Goal: Task Accomplishment & Management: Complete application form

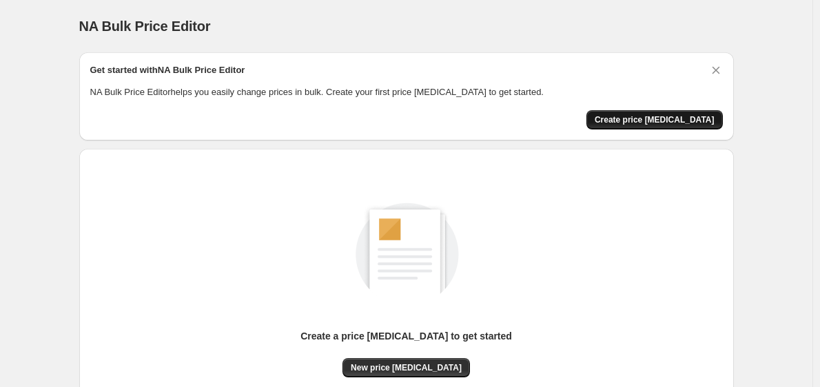
click at [665, 116] on span "Create price [MEDICAL_DATA]" at bounding box center [655, 119] width 120 height 11
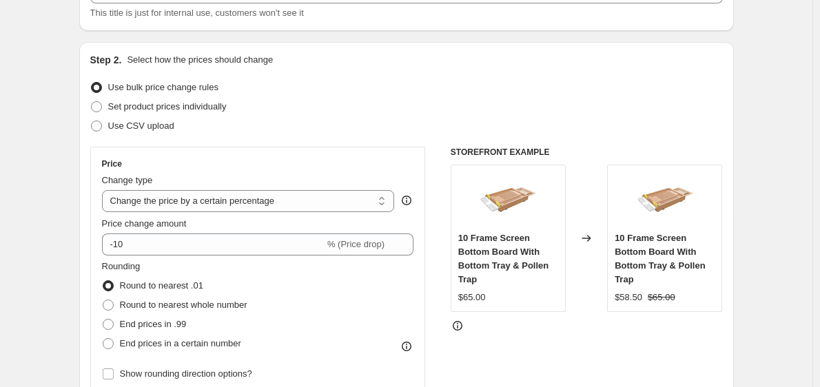
scroll to position [108, 0]
click at [254, 205] on select "Change the price to a certain amount Change the price by a certain amount Chang…" at bounding box center [248, 201] width 293 height 22
select select "by"
click at [105, 190] on select "Change the price to a certain amount Change the price by a certain amount Chang…" at bounding box center [248, 201] width 293 height 22
type input "-10.00"
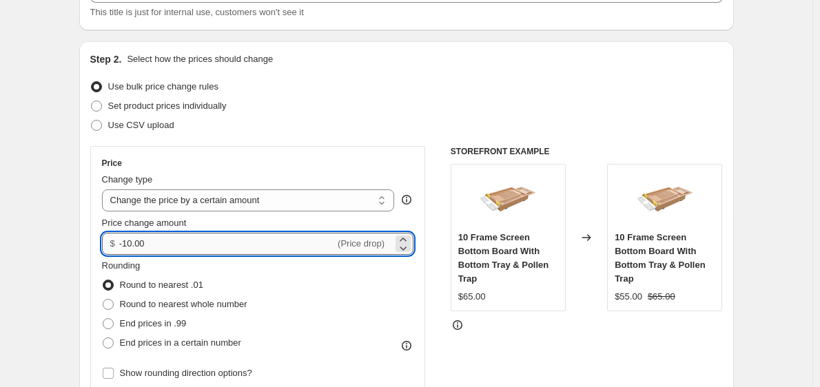
click at [270, 234] on input "-10.00" at bounding box center [227, 244] width 216 height 22
type input "-18.00"
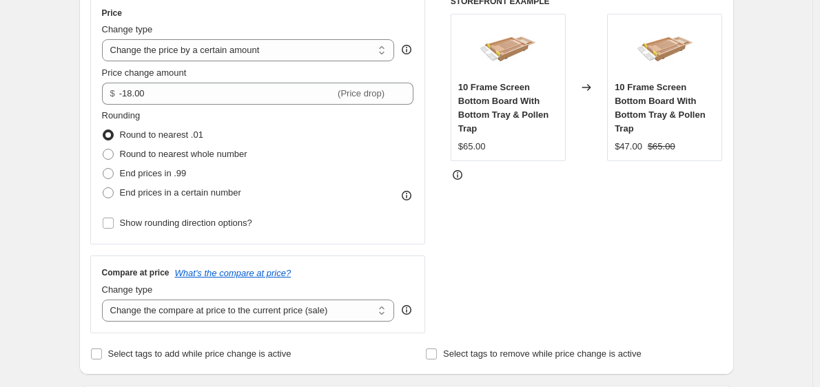
scroll to position [256, 0]
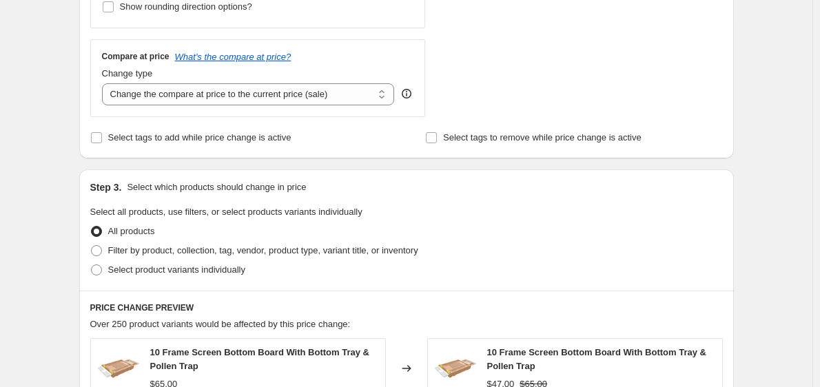
scroll to position [476, 0]
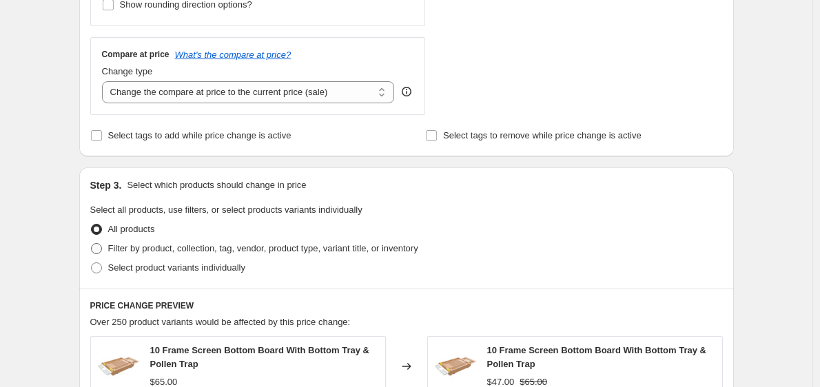
click at [99, 253] on span at bounding box center [96, 248] width 11 height 11
click at [92, 244] on input "Filter by product, collection, tag, vendor, product type, variant title, or inv…" at bounding box center [91, 243] width 1 height 1
radio input "true"
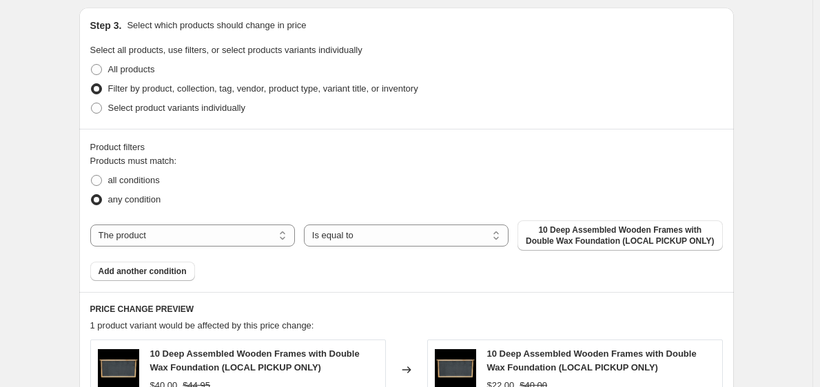
scroll to position [637, 0]
click at [148, 241] on select "The product The product's collection The product's tag The product's vendor The…" at bounding box center [192, 235] width 205 height 22
select select "title"
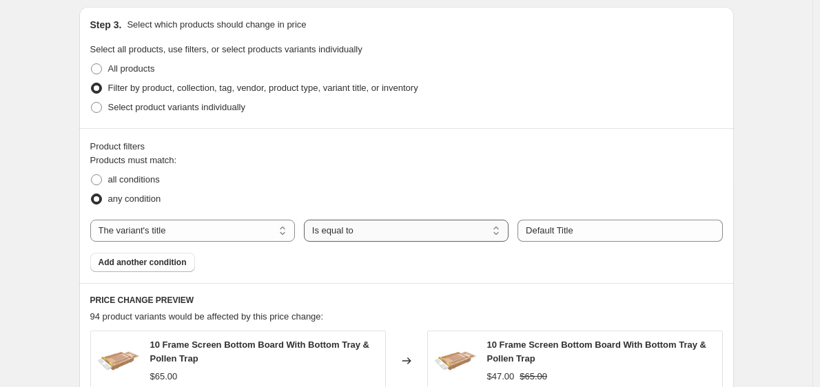
click at [336, 229] on select "Is equal to Is not equal to Contains" at bounding box center [406, 231] width 205 height 22
select select "contains"
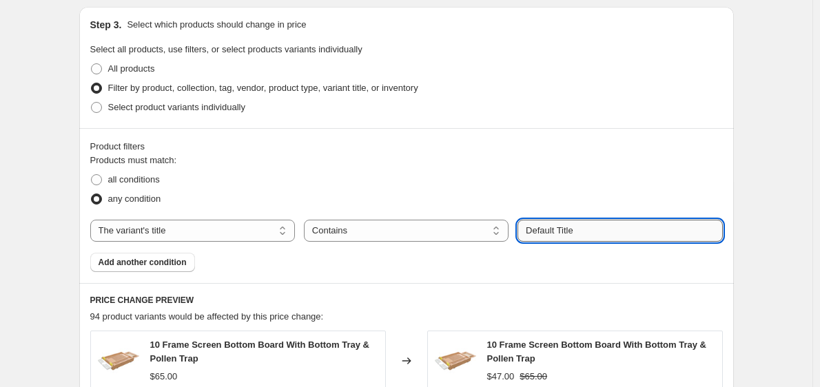
click at [592, 234] on input "Default Title" at bounding box center [620, 231] width 205 height 22
type input "D"
type input "core"
click at [518, 7] on button "Submit" at bounding box center [537, 14] width 39 height 14
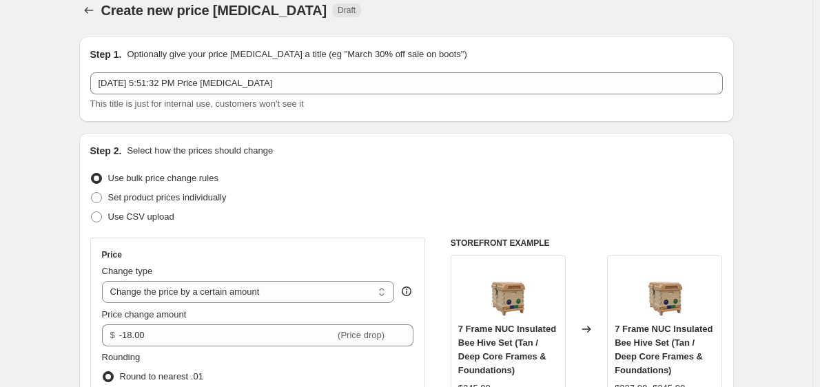
scroll to position [15, 0]
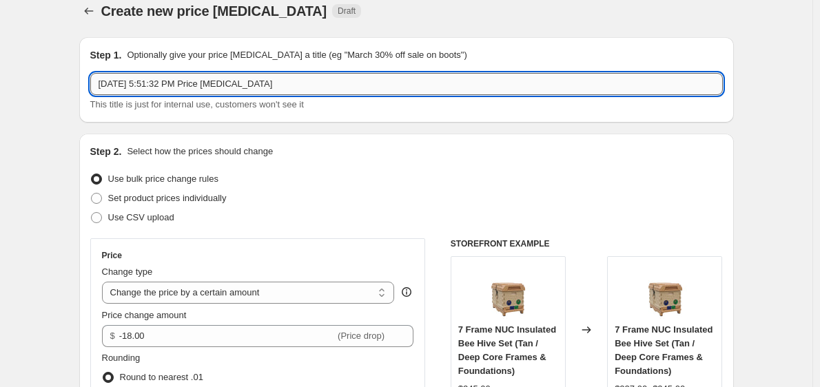
click at [299, 90] on input "[DATE] 5:51:32 PM Price [MEDICAL_DATA]" at bounding box center [406, 84] width 633 height 22
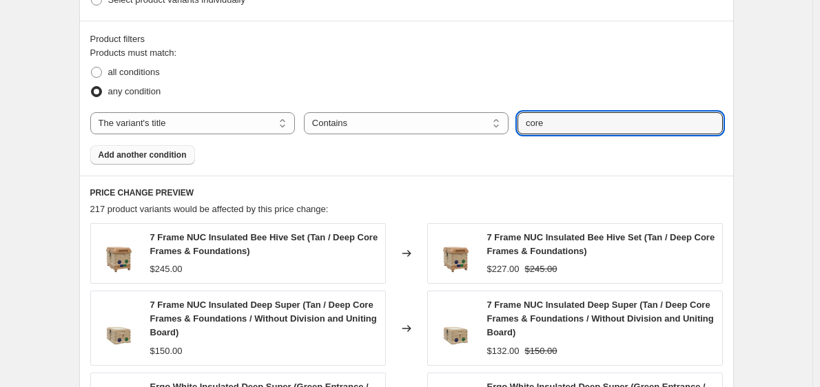
scroll to position [731, 0]
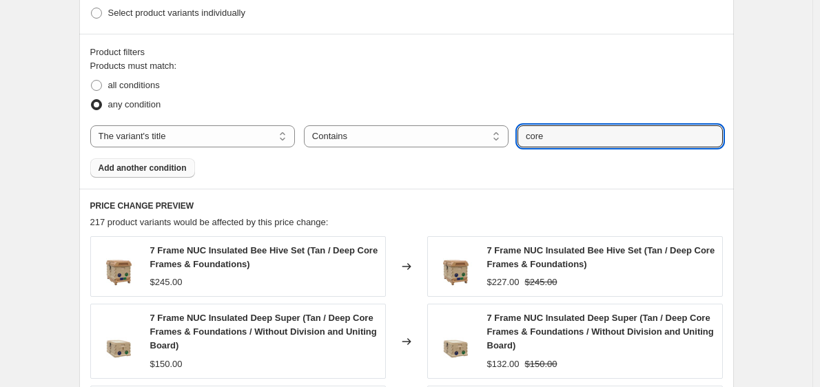
type input "10 Core and Pro Frames 18 discount"
click at [177, 167] on span "Add another condition" at bounding box center [143, 168] width 88 height 11
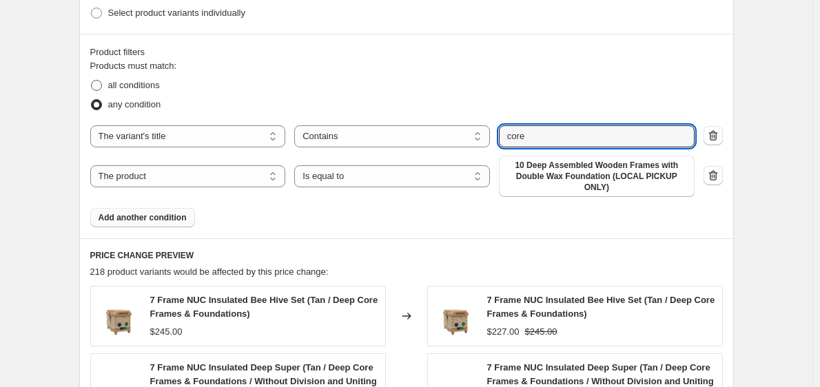
click at [147, 79] on label "all conditions" at bounding box center [125, 85] width 70 height 19
click at [92, 80] on input "all conditions" at bounding box center [91, 80] width 1 height 1
radio input "true"
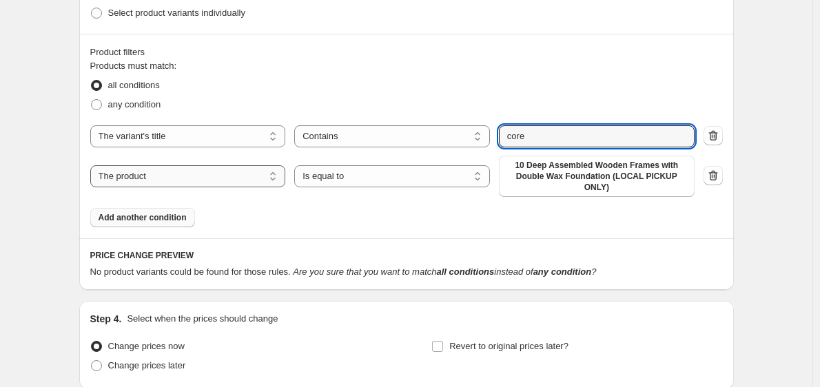
click at [196, 176] on select "The product The product's collection The product's tag The product's vendor The…" at bounding box center [188, 176] width 196 height 22
select select "title"
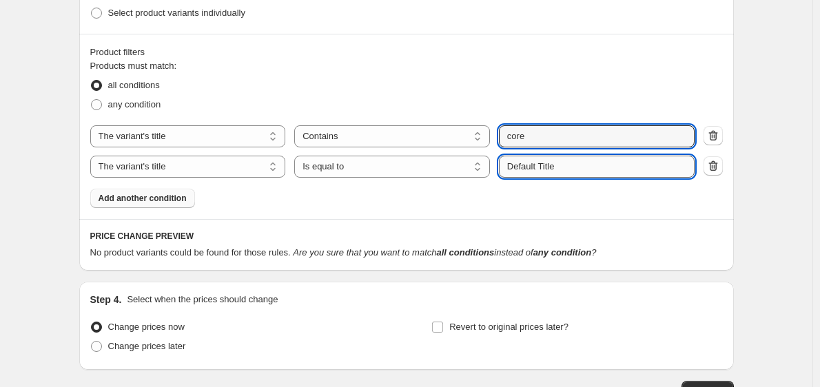
click at [545, 166] on input "Default Title" at bounding box center [597, 167] width 196 height 22
type input "single"
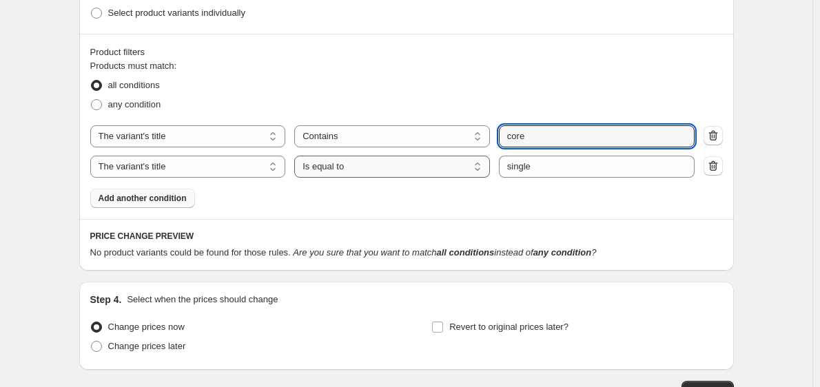
click at [441, 163] on select "Is equal to Is not equal to Contains" at bounding box center [392, 167] width 196 height 22
select select "contains"
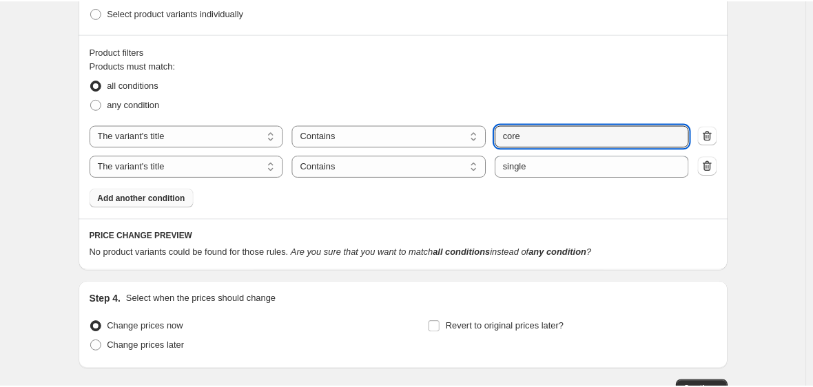
scroll to position [829, 0]
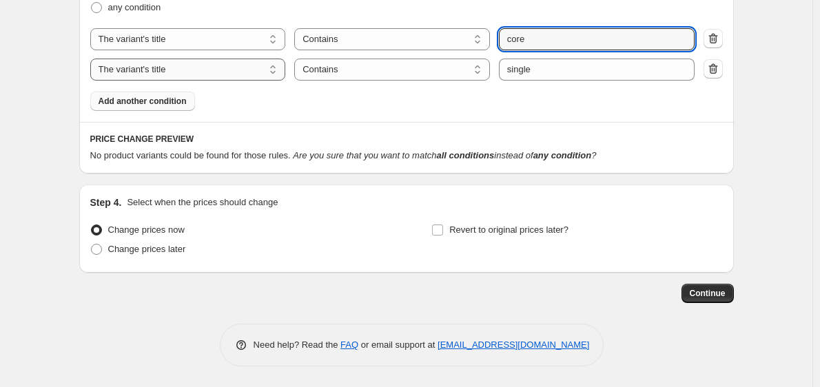
click at [236, 75] on select "The product The product's collection The product's tag The product's vendor The…" at bounding box center [188, 70] width 196 height 22
select select "product"
select select "equal"
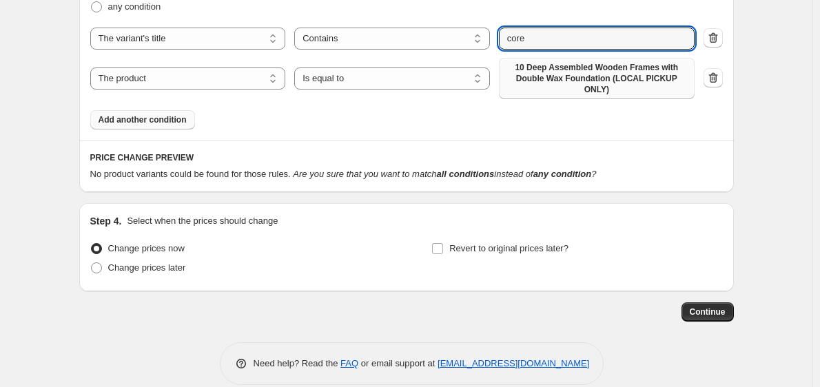
click at [554, 77] on span "10 Deep Assembled Wooden Frames with Double Wax Foundation (LOCAL PICKUP ONLY)" at bounding box center [596, 78] width 179 height 33
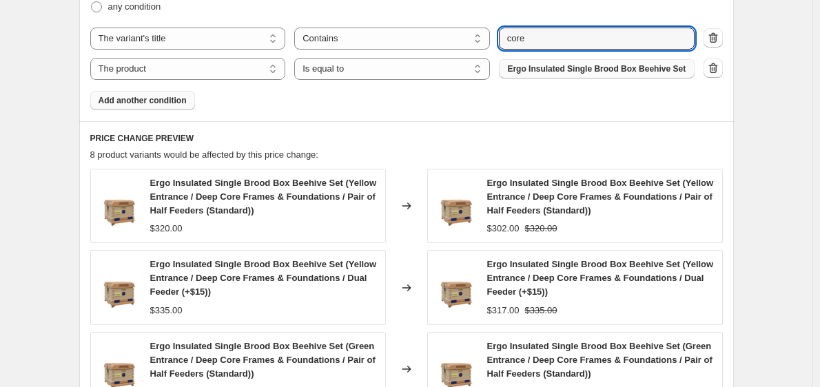
click at [566, 70] on span "Ergo Insulated Single Brood Box Beehive Set" at bounding box center [596, 68] width 179 height 11
click at [252, 75] on select "The product The product's collection The product's tag The product's vendor The…" at bounding box center [188, 69] width 196 height 22
click at [352, 110] on div "Products must match: all conditions any condition The product The product's col…" at bounding box center [406, 35] width 633 height 149
click at [720, 72] on icon "button" at bounding box center [714, 68] width 14 height 14
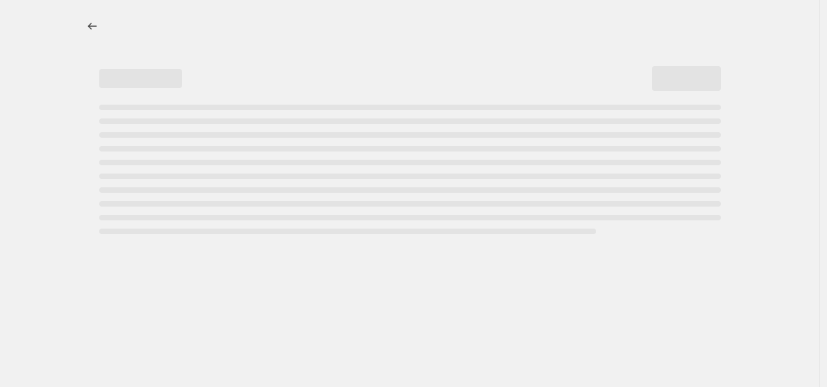
select select "percentage"
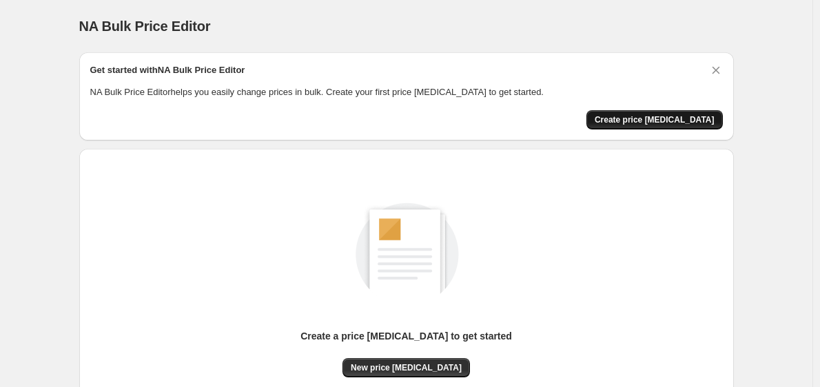
click at [640, 118] on span "Create price change job" at bounding box center [655, 119] width 120 height 11
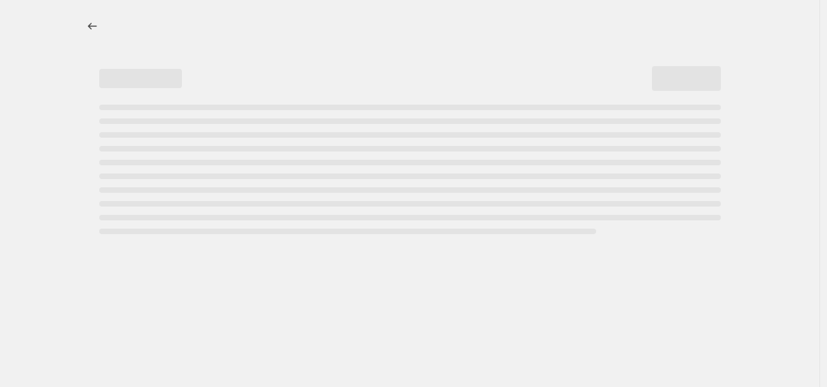
select select "percentage"
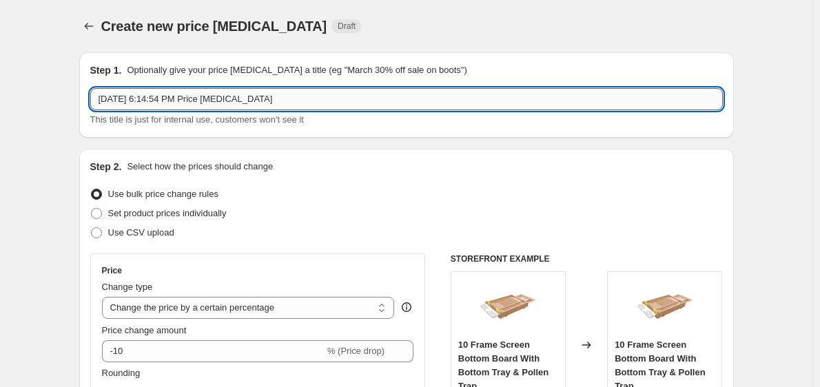
click at [334, 90] on input "Aug 21, 2025, 6:14:54 PM Price change job" at bounding box center [406, 99] width 633 height 22
type input "10 Core and Pro Frames 18 discount"
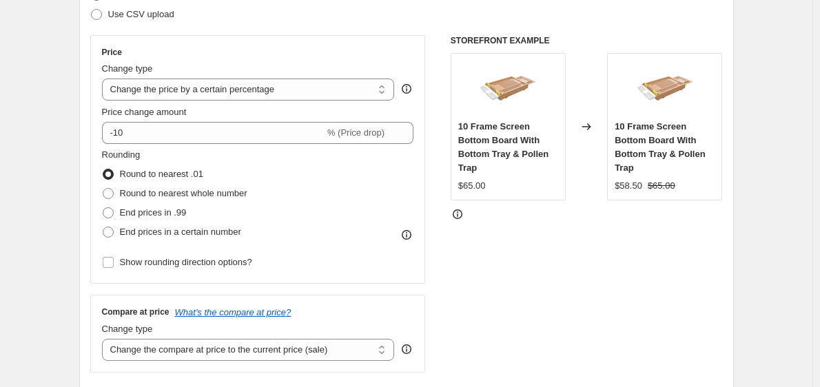
scroll to position [233, 0]
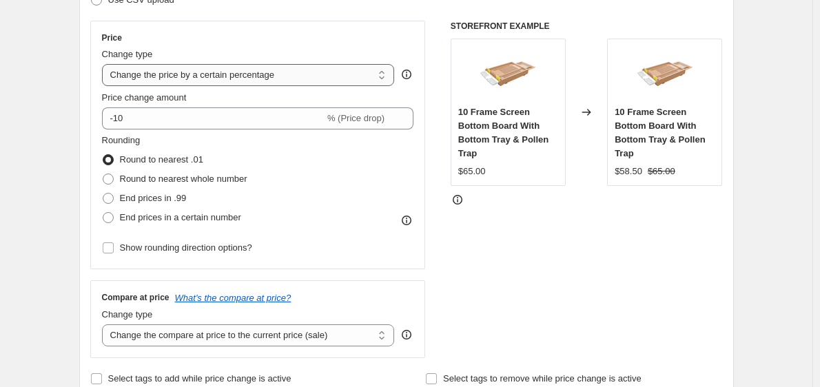
click at [292, 73] on select "Change the price to a certain amount Change the price by a certain amount Chang…" at bounding box center [248, 75] width 293 height 22
select select "bcap"
click at [105, 64] on select "Change the price to a certain amount Change the price by a certain amount Chang…" at bounding box center [248, 75] width 293 height 22
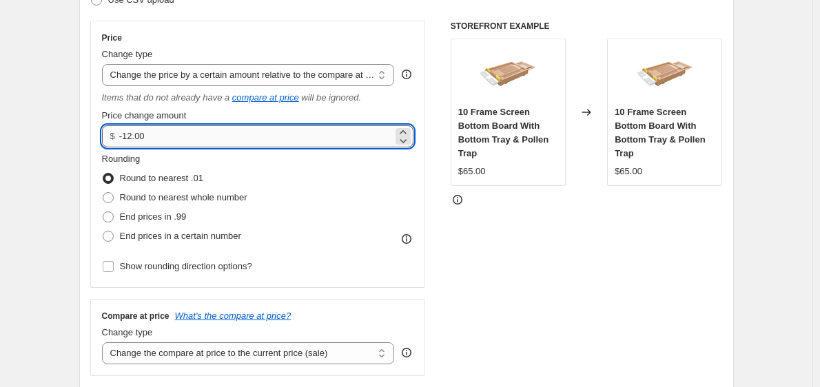
click at [201, 138] on input "-12.00" at bounding box center [256, 136] width 274 height 22
type input "-18.00"
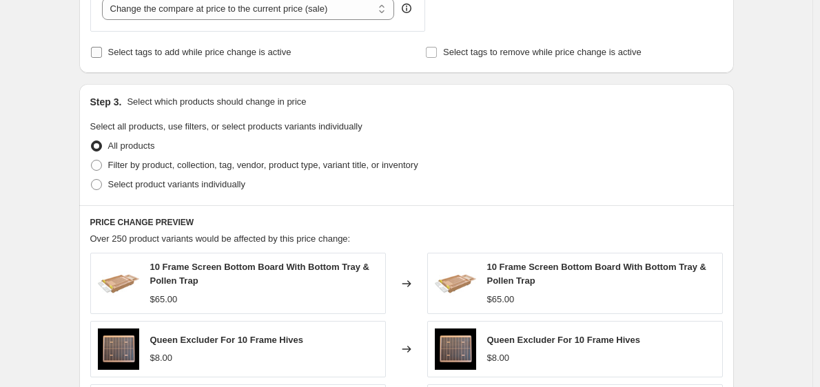
scroll to position [581, 0]
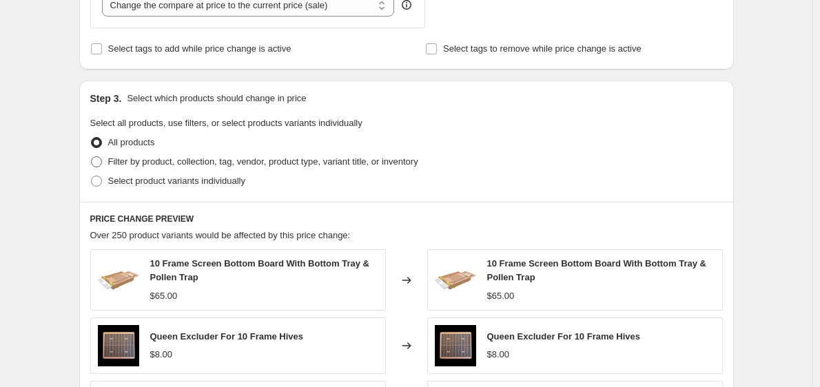
click at [243, 164] on span "Filter by product, collection, tag, vendor, product type, variant title, or inv…" at bounding box center [263, 161] width 310 height 10
click at [92, 157] on input "Filter by product, collection, tag, vendor, product type, variant title, or inv…" at bounding box center [91, 156] width 1 height 1
radio input "true"
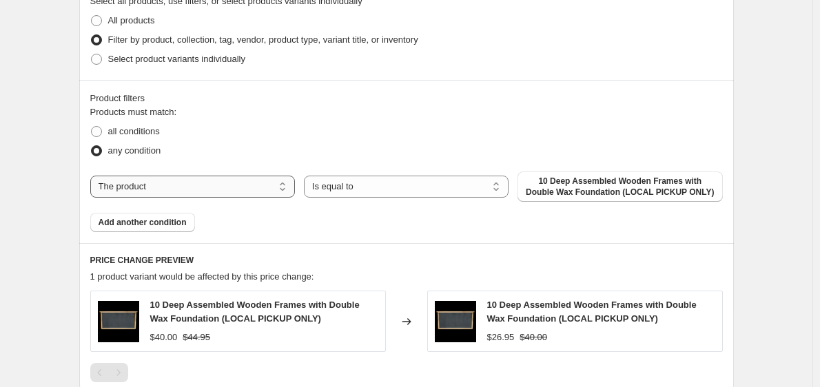
scroll to position [706, 0]
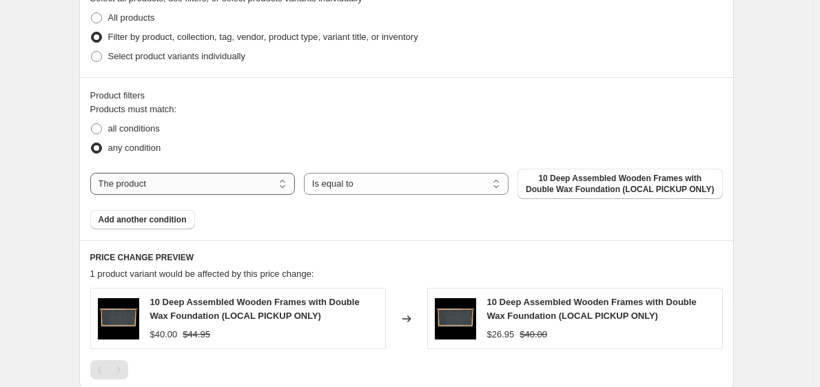
click at [256, 187] on select "The product The product's collection The product's tag The product's vendor The…" at bounding box center [192, 184] width 205 height 22
select select "tag"
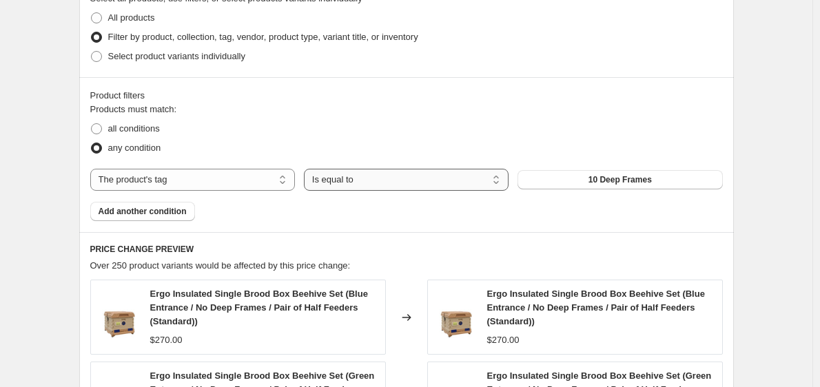
click at [363, 183] on select "Is equal to Is not equal to" at bounding box center [406, 180] width 205 height 22
click at [388, 178] on select "Is equal to Is not equal to" at bounding box center [406, 180] width 205 height 22
click at [292, 221] on div "Products must match: all conditions any condition The product The product's col…" at bounding box center [406, 162] width 633 height 119
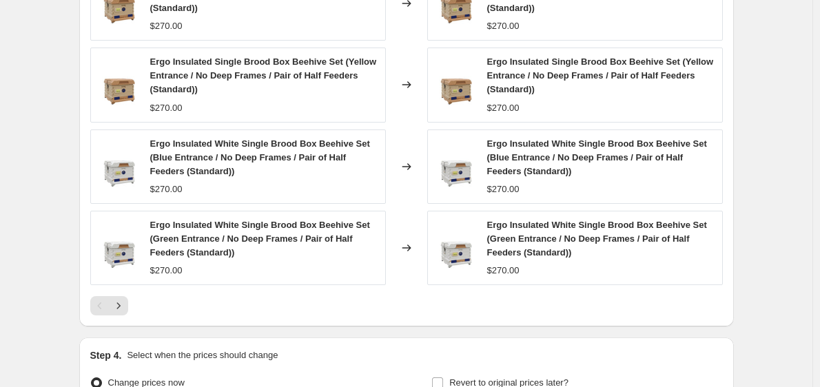
scroll to position [1102, 0]
click at [119, 309] on icon "Next" at bounding box center [119, 305] width 14 height 14
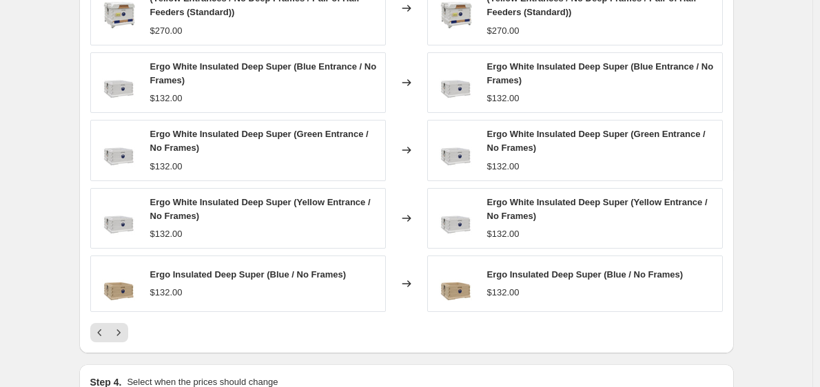
scroll to position [1016, 0]
click at [120, 334] on icon "Next" at bounding box center [117, 332] width 3 height 6
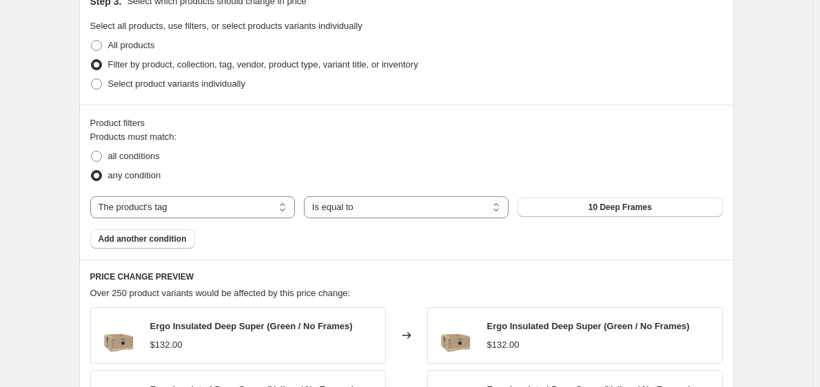
scroll to position [680, 0]
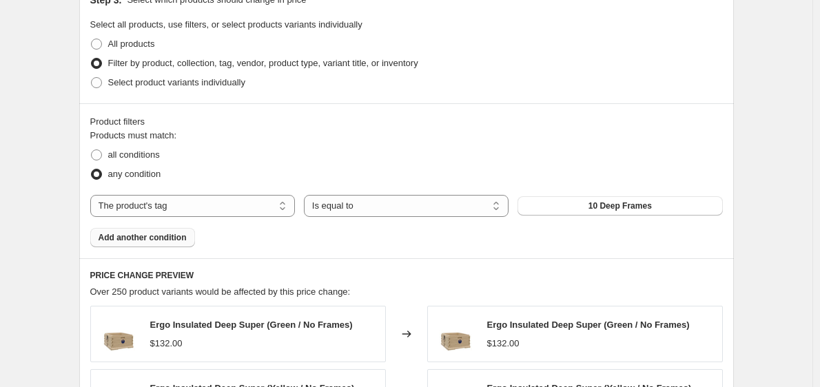
click at [166, 247] on button "Add another condition" at bounding box center [142, 237] width 105 height 19
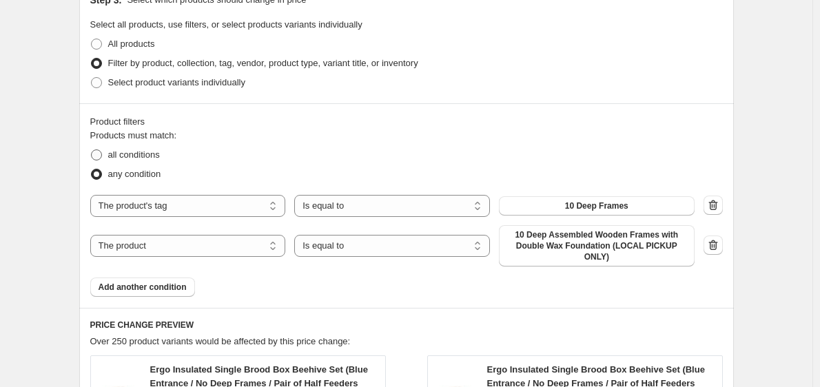
click at [125, 154] on span "all conditions" at bounding box center [134, 155] width 52 height 10
click at [92, 150] on input "all conditions" at bounding box center [91, 150] width 1 height 1
radio input "true"
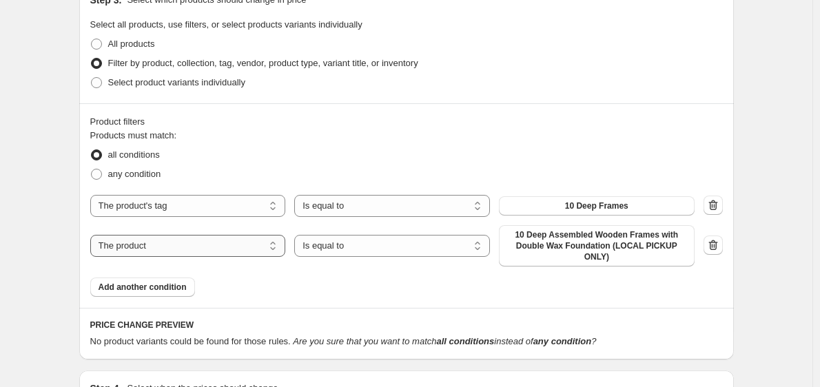
click at [203, 242] on select "The product The product's collection The product's tag The product's vendor The…" at bounding box center [188, 246] width 196 height 22
select select "title"
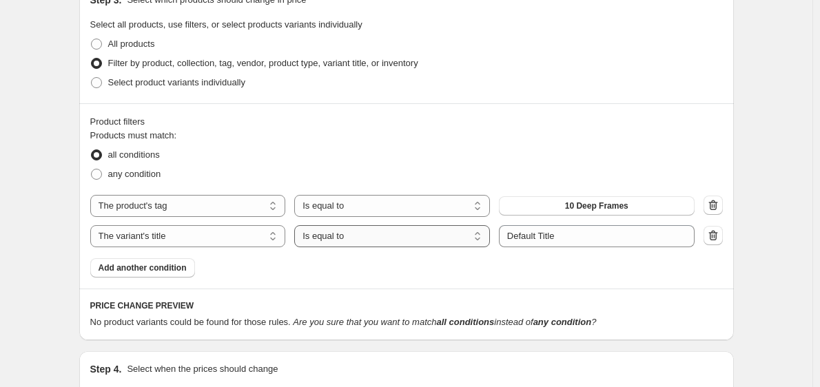
click at [360, 236] on select "Is equal to Is not equal to Contains" at bounding box center [392, 236] width 196 height 22
select select "contains"
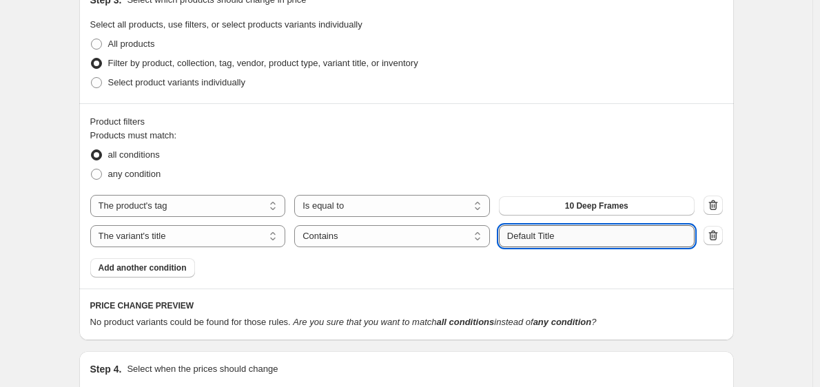
click at [571, 241] on input "Default Title" at bounding box center [597, 236] width 196 height 22
type input "D"
type input "Core"
click at [552, 267] on div "Products must match: all conditions any condition The product The product's col…" at bounding box center [406, 203] width 633 height 149
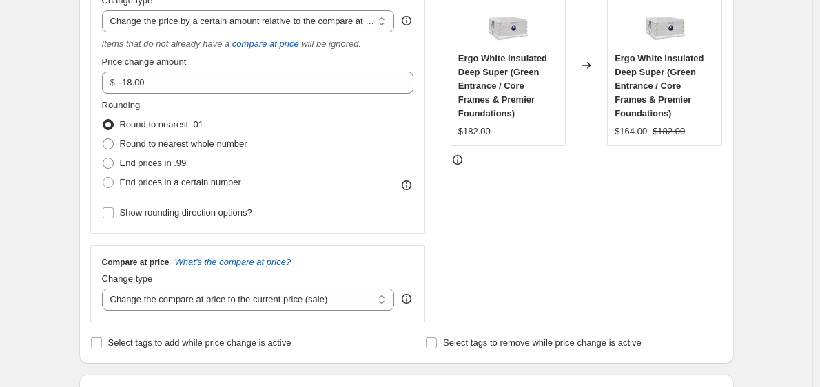
scroll to position [282, 0]
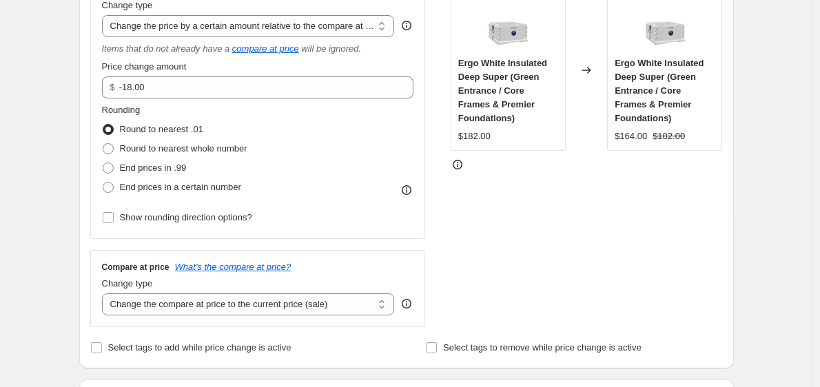
click at [573, 270] on div "STOREFRONT EXAMPLE Ergo White Insulated Deep Super (Green Entrance / Core Frame…" at bounding box center [587, 150] width 272 height 356
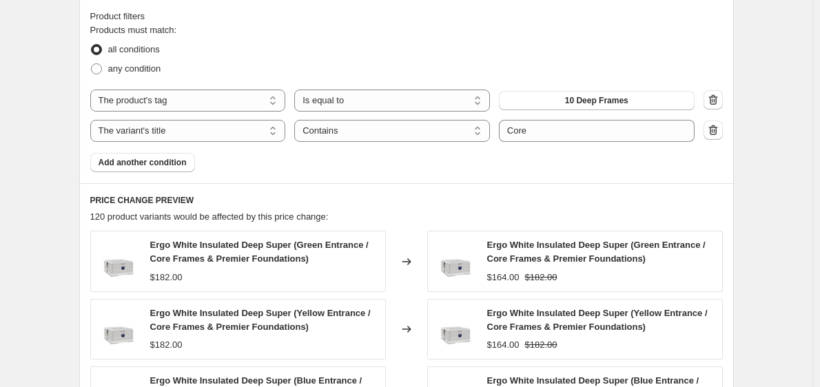
scroll to position [782, 0]
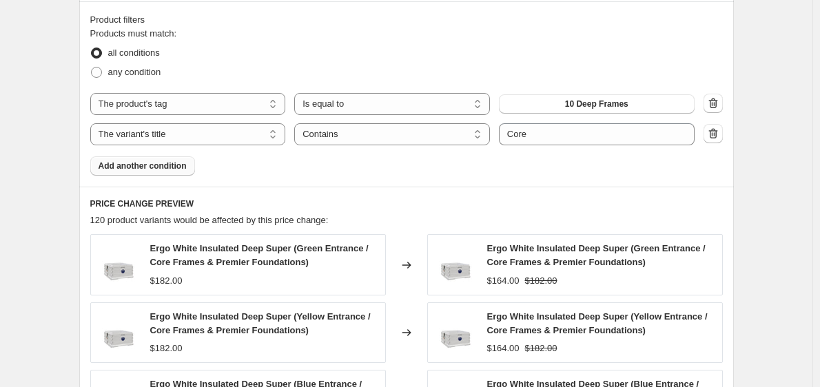
click at [143, 159] on button "Add another condition" at bounding box center [142, 165] width 105 height 19
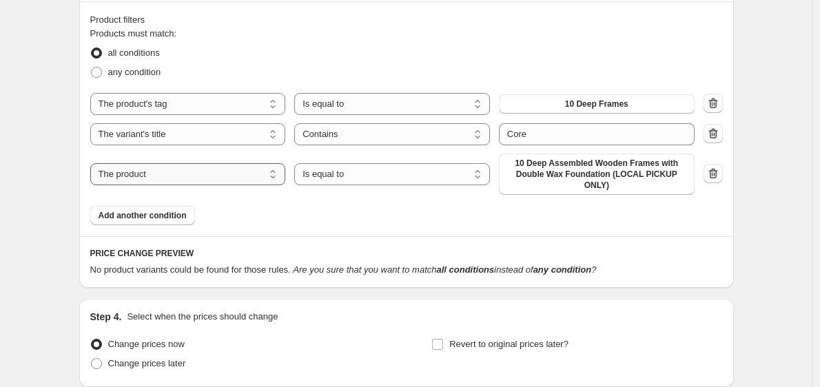
click at [181, 174] on select "The product The product's collection The product's tag The product's vendor The…" at bounding box center [188, 174] width 196 height 22
select select "title"
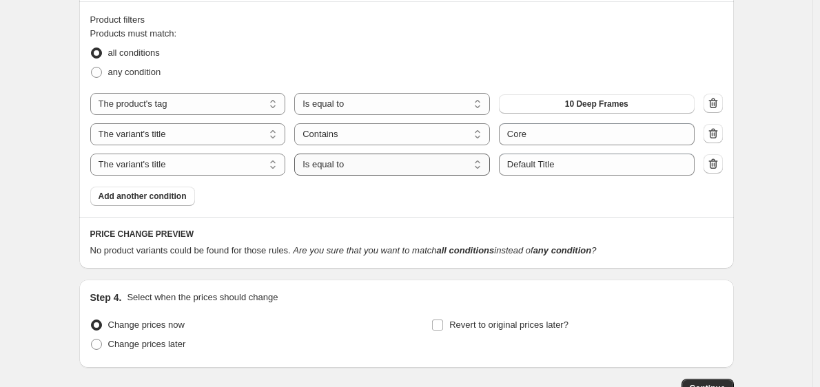
click at [414, 172] on select "Is equal to Is not equal to Contains" at bounding box center [392, 165] width 196 height 22
select select "contains"
click at [582, 169] on input "Default Title" at bounding box center [597, 165] width 196 height 22
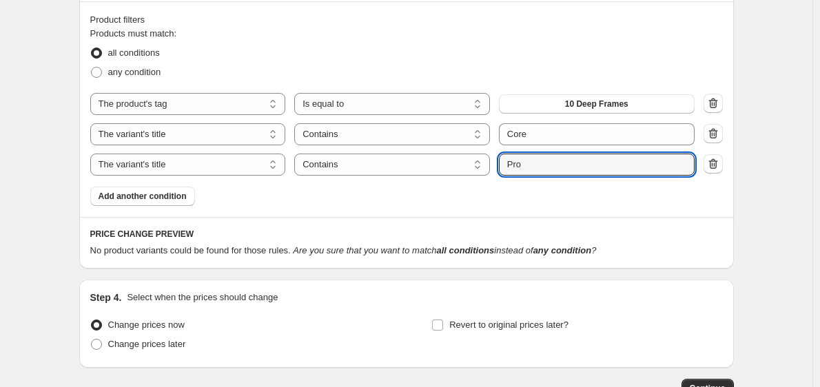
type input "Pro"
click at [514, 193] on div "Products must match: all conditions any condition The product The product's col…" at bounding box center [406, 116] width 633 height 179
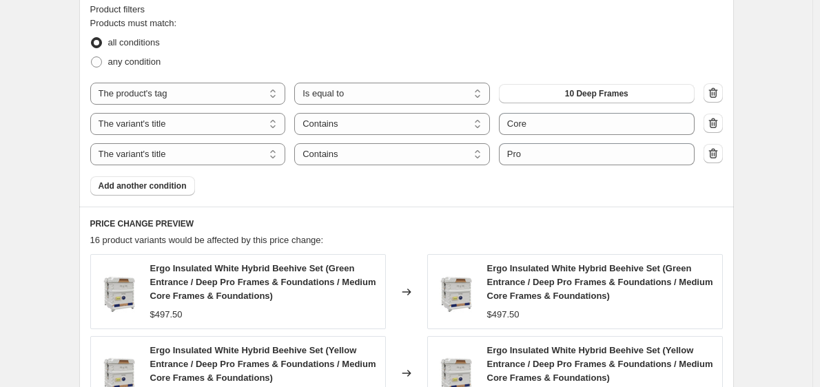
scroll to position [781, 0]
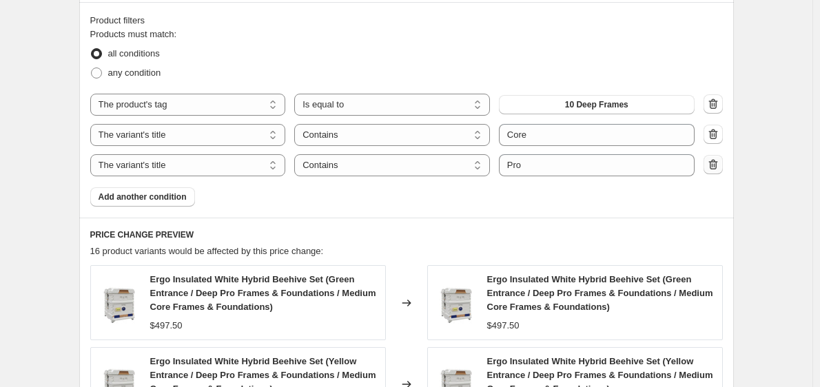
click at [717, 170] on icon "button" at bounding box center [713, 164] width 9 height 10
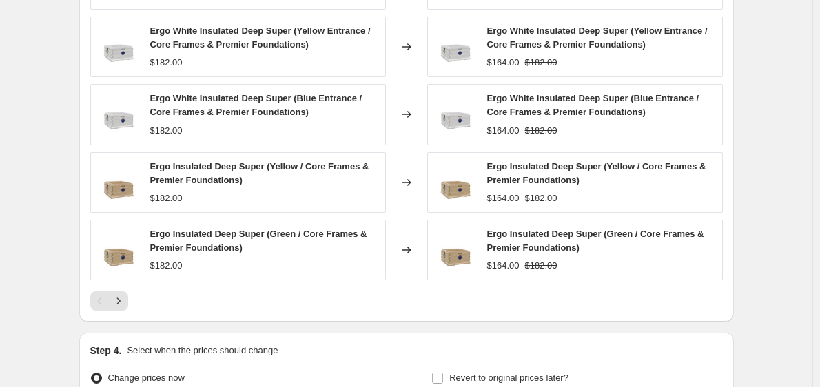
scroll to position [1067, 0]
click at [125, 307] on icon "Next" at bounding box center [119, 302] width 14 height 14
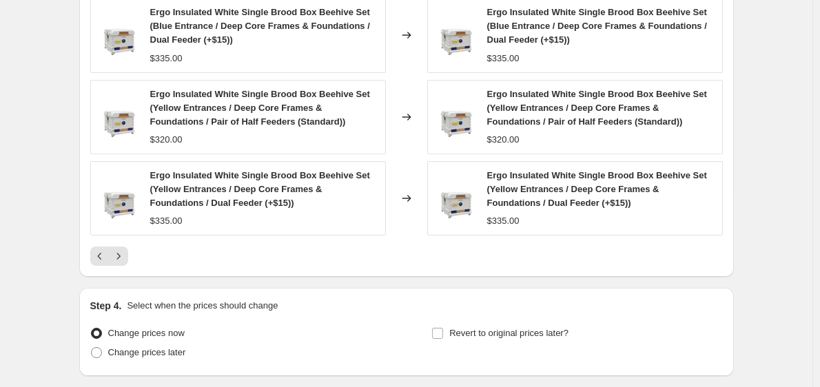
scroll to position [1169, 0]
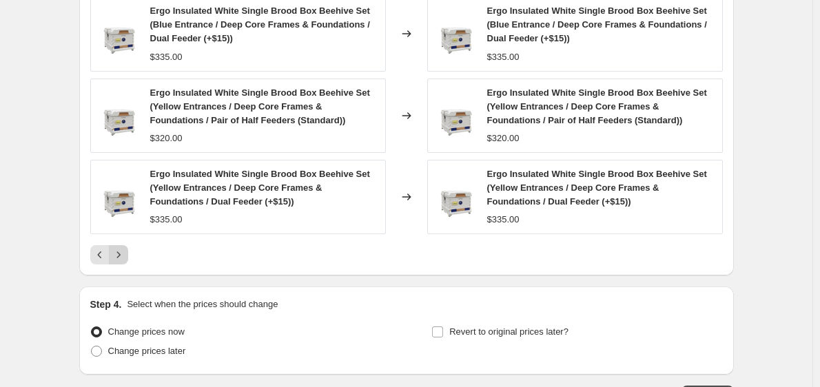
click at [121, 254] on icon "Next" at bounding box center [119, 255] width 14 height 14
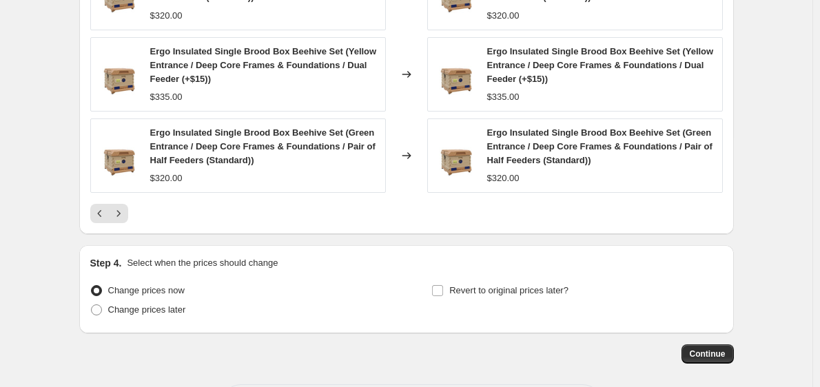
scroll to position [1228, 0]
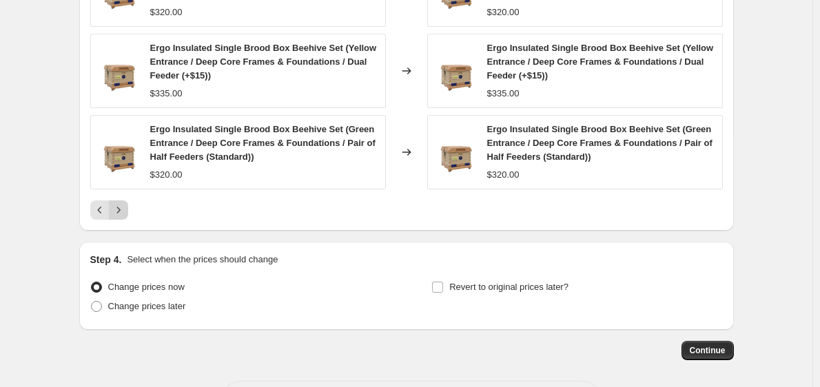
click at [125, 216] on icon "Next" at bounding box center [119, 210] width 14 height 14
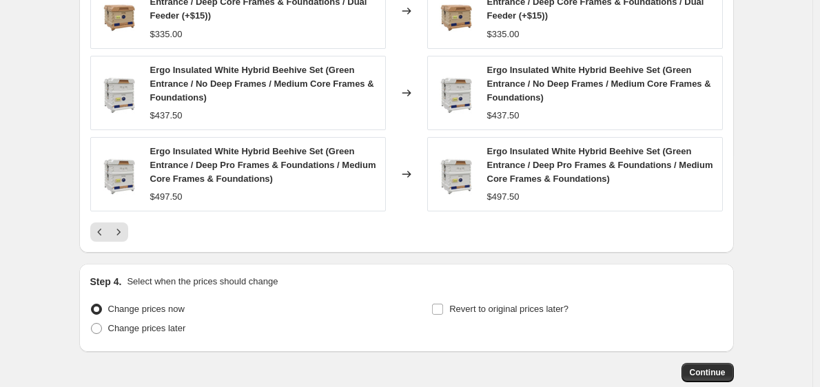
scroll to position [1206, 0]
click at [101, 232] on icon "Previous" at bounding box center [99, 231] width 4 height 7
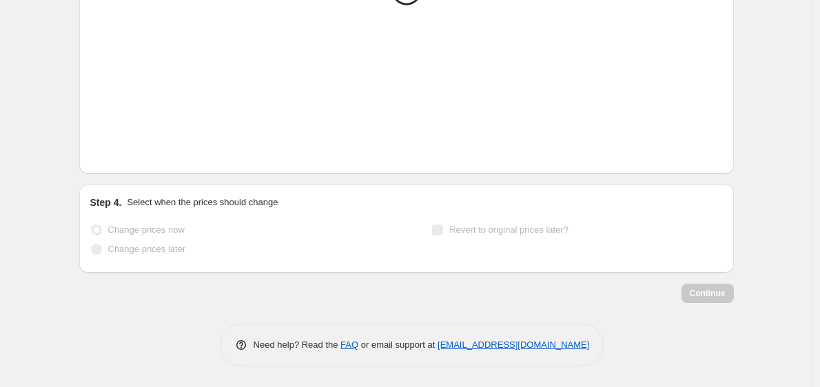
scroll to position [1195, 0]
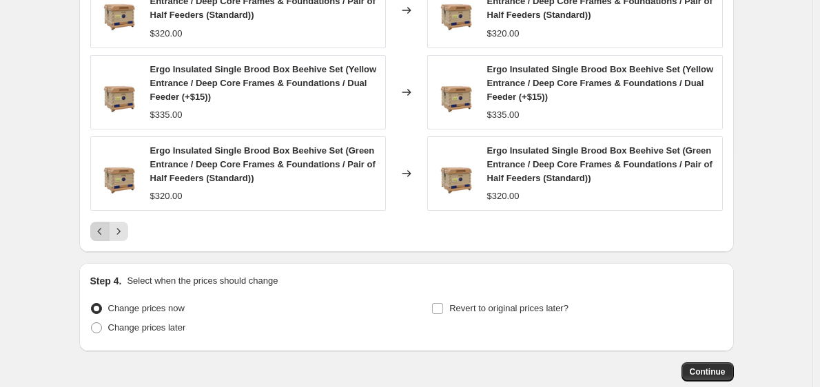
click at [107, 229] on icon "Previous" at bounding box center [100, 232] width 14 height 14
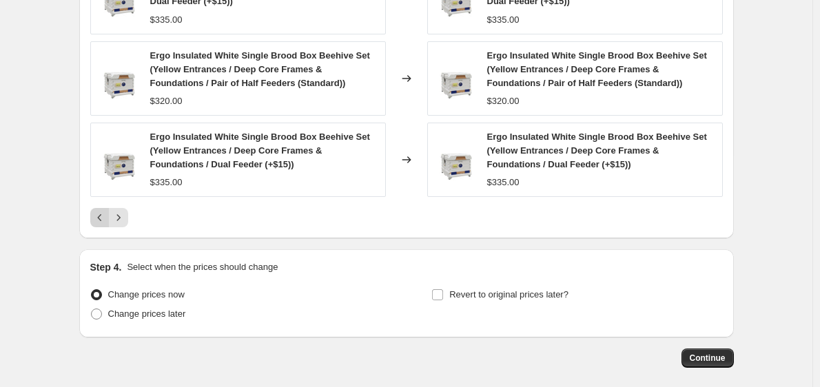
click at [106, 223] on icon "Previous" at bounding box center [100, 218] width 14 height 14
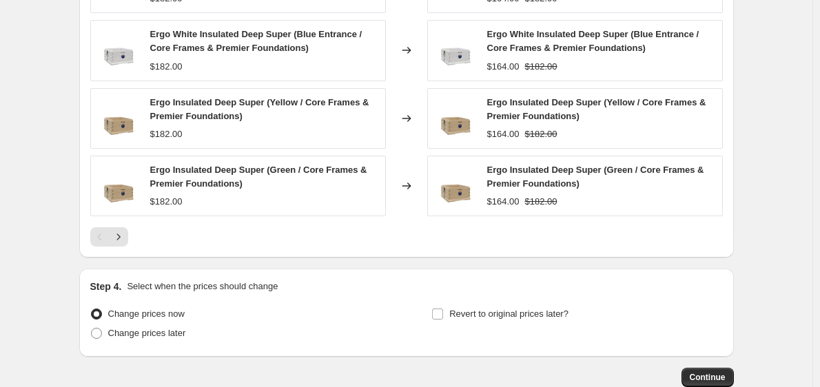
scroll to position [1142, 0]
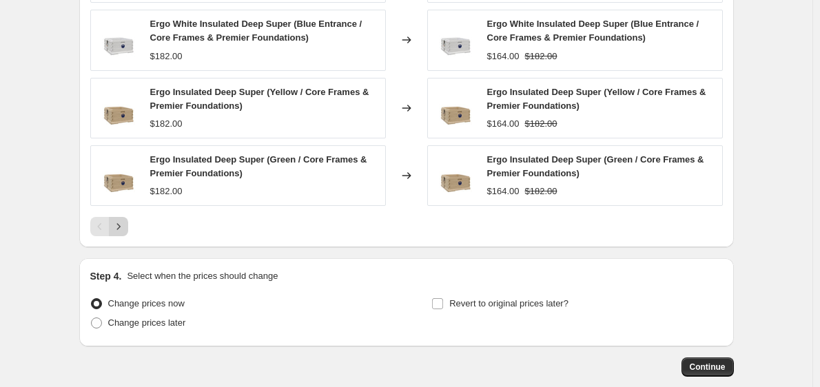
click at [123, 223] on icon "Next" at bounding box center [119, 227] width 14 height 14
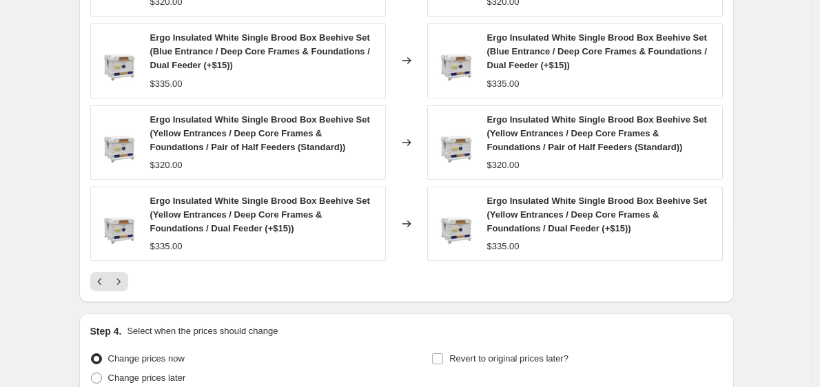
scroll to position [941, 0]
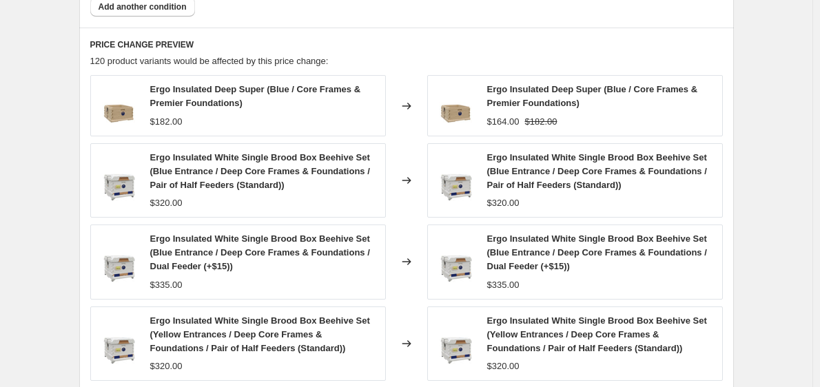
click at [283, 175] on span "Ergo Insulated White Single Brood Box Beehive Set (Blue Entrance / Deep Core Fr…" at bounding box center [260, 171] width 220 height 38
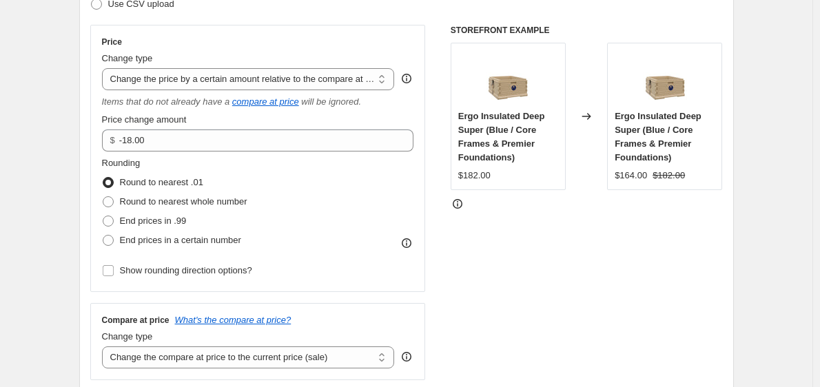
scroll to position [227, 0]
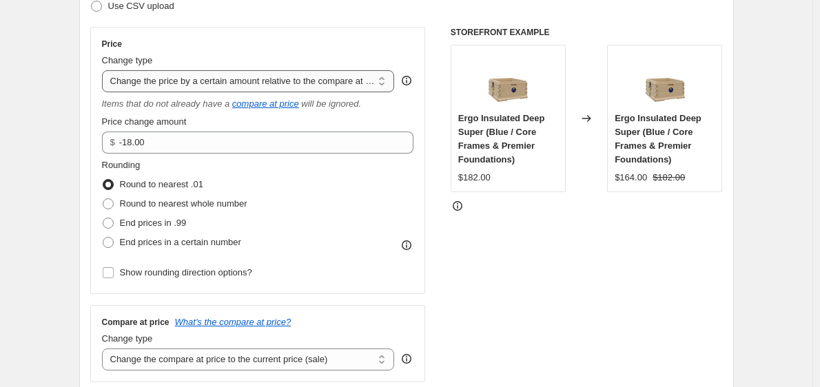
click at [298, 82] on select "Change the price to a certain amount Change the price by a certain amount Chang…" at bounding box center [248, 81] width 293 height 22
select select "by"
click at [105, 70] on select "Change the price to a certain amount Change the price by a certain amount Chang…" at bounding box center [248, 81] width 293 height 22
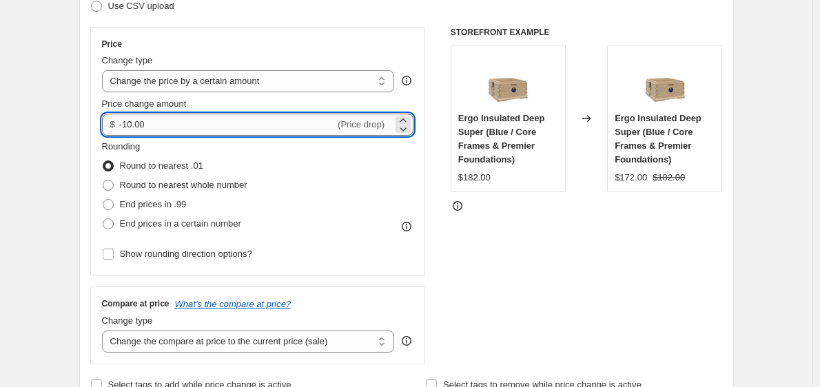
click at [261, 123] on input "-10.00" at bounding box center [227, 125] width 216 height 22
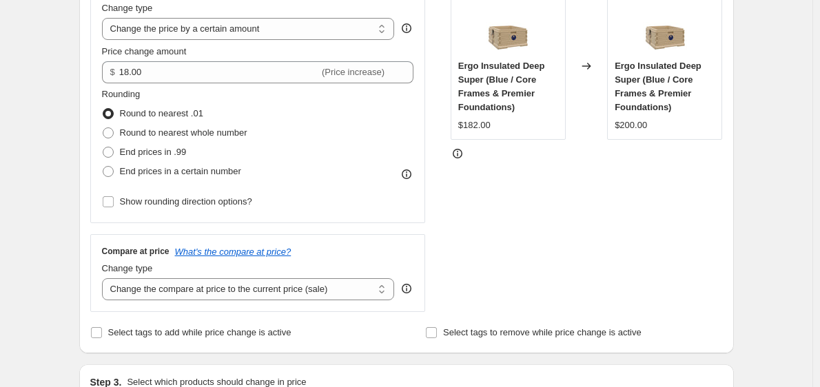
scroll to position [282, 0]
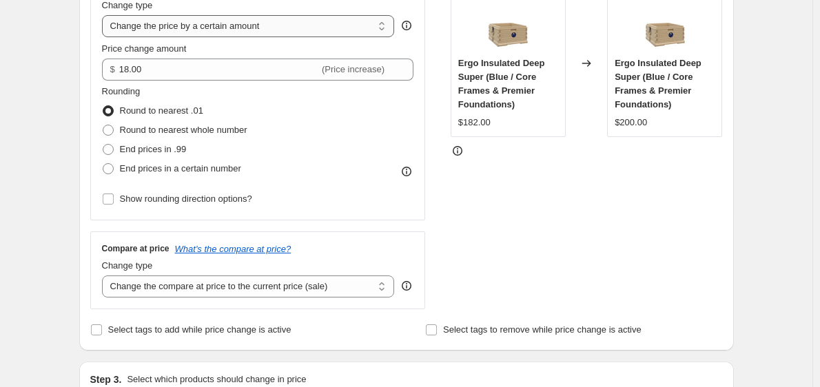
click at [224, 25] on select "Change the price to a certain amount Change the price by a certain amount Chang…" at bounding box center [248, 26] width 293 height 22
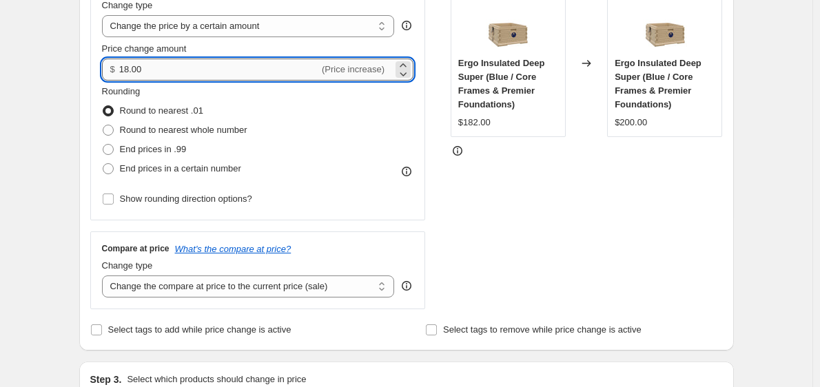
click at [123, 72] on input "18.00" at bounding box center [219, 70] width 200 height 22
type input "-18.00"
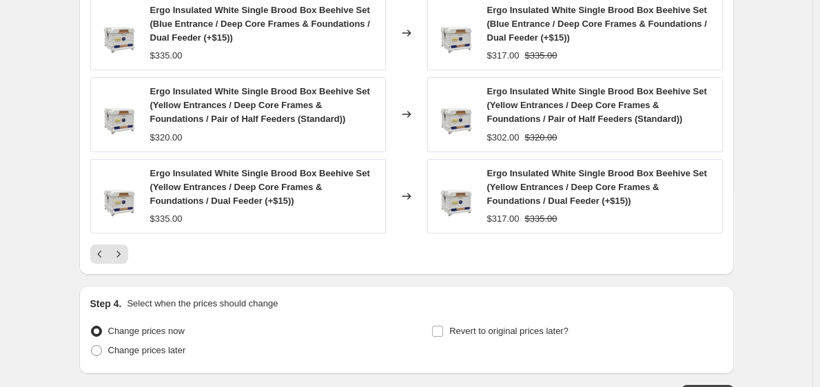
scroll to position [1150, 0]
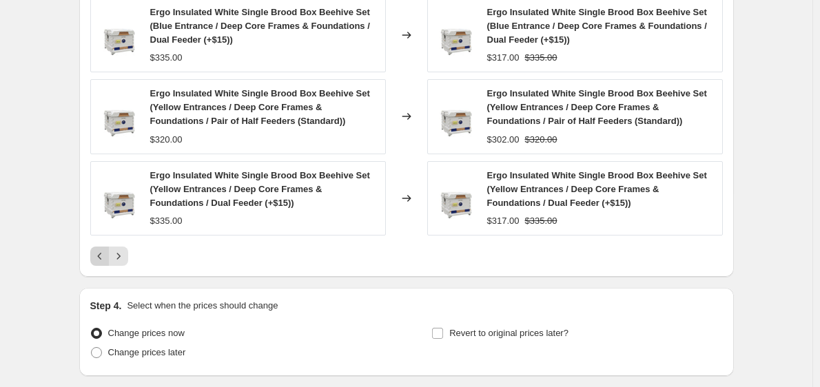
click at [106, 258] on icon "Previous" at bounding box center [100, 257] width 14 height 14
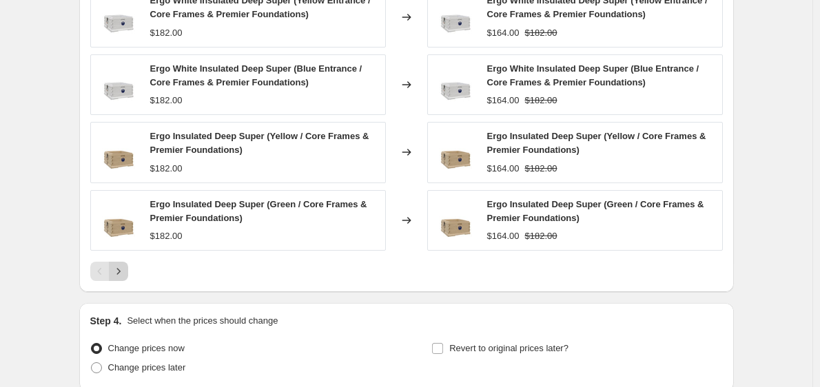
scroll to position [1199, 0]
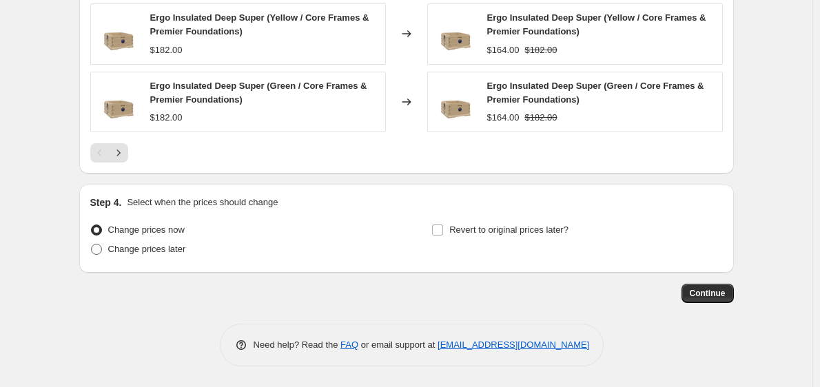
click at [161, 250] on span "Change prices later" at bounding box center [147, 249] width 78 height 10
click at [92, 245] on input "Change prices later" at bounding box center [91, 244] width 1 height 1
radio input "true"
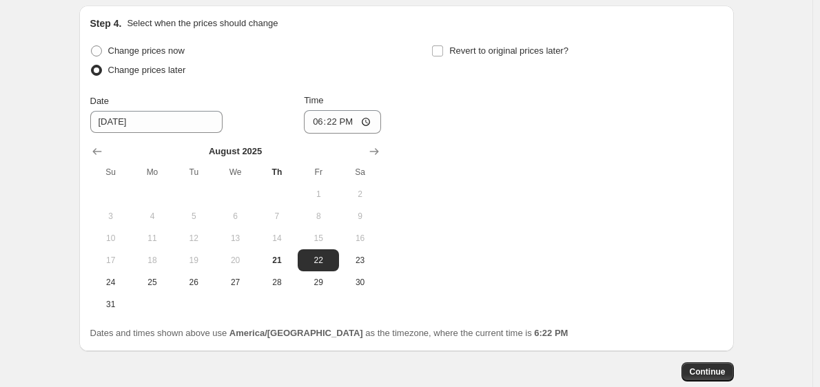
scroll to position [1378, 0]
click at [331, 261] on span "22" at bounding box center [318, 259] width 30 height 11
click at [330, 257] on span "22" at bounding box center [318, 259] width 30 height 11
click at [332, 129] on input "18:22" at bounding box center [342, 121] width 77 height 23
click at [318, 125] on input "12:00" at bounding box center [342, 121] width 77 height 23
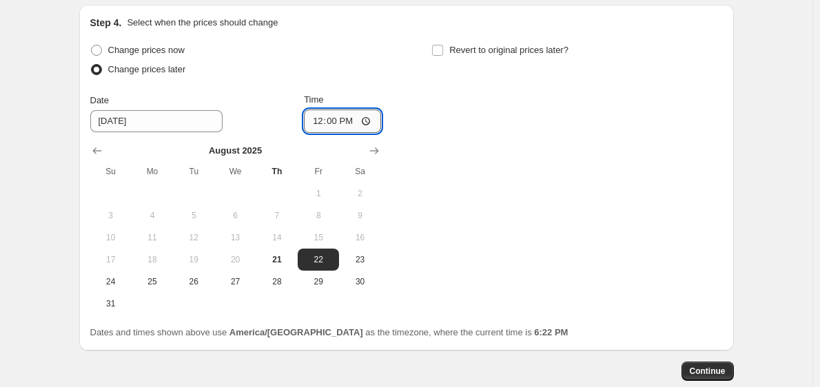
type input "13:00"
click at [487, 171] on div "Change prices now Change prices later Date 8/22/2025 Time 13:00 August 2025 Su …" at bounding box center [406, 178] width 633 height 274
click at [707, 370] on span "Continue" at bounding box center [708, 371] width 36 height 11
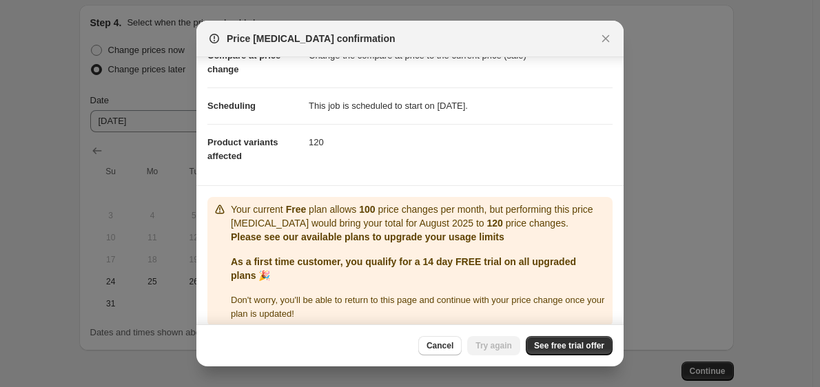
scroll to position [94, 0]
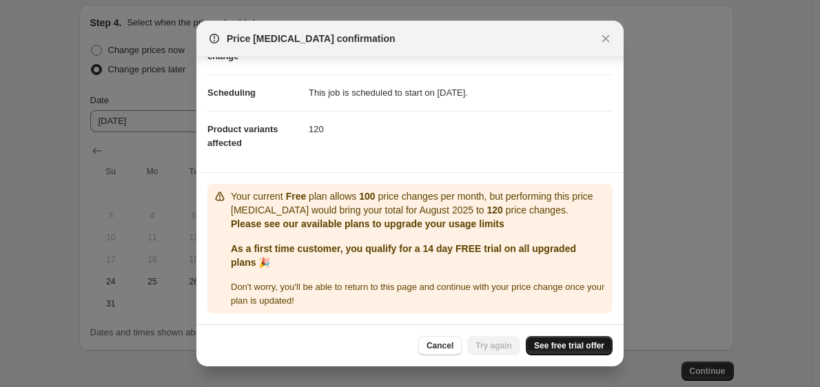
click at [539, 349] on span "See free trial offer" at bounding box center [569, 345] width 70 height 11
click at [569, 345] on span "See free trial offer" at bounding box center [569, 345] width 70 height 11
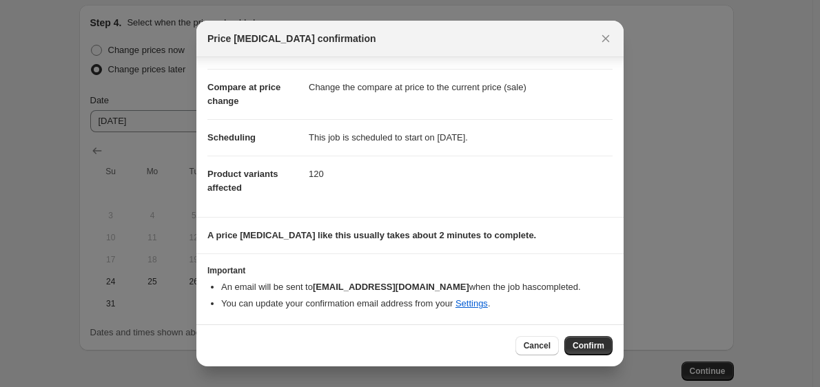
scroll to position [49, 0]
click at [537, 347] on span "Cancel" at bounding box center [537, 345] width 27 height 11
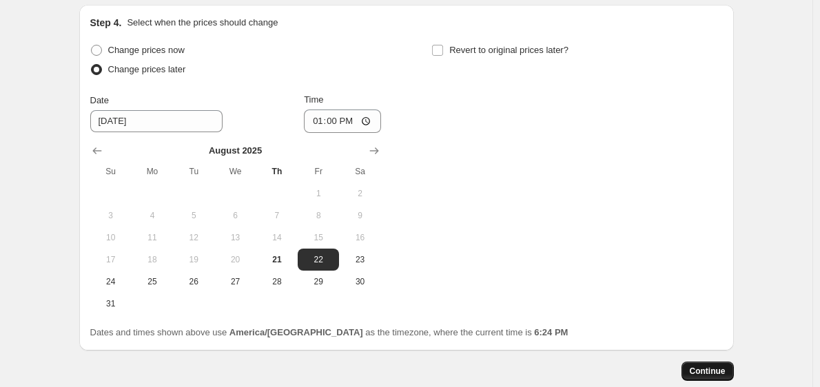
click at [690, 368] on button "Continue" at bounding box center [708, 371] width 52 height 19
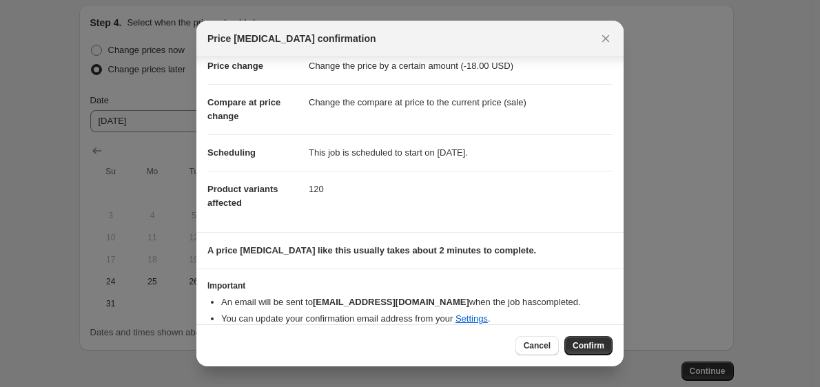
scroll to position [49, 0]
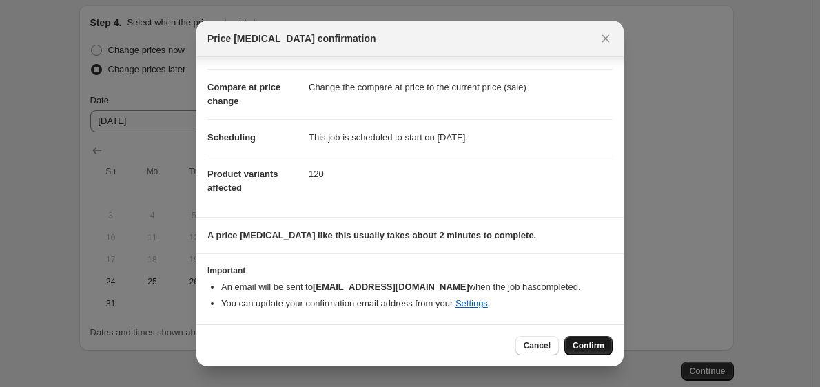
click at [579, 343] on span "Confirm" at bounding box center [589, 345] width 32 height 11
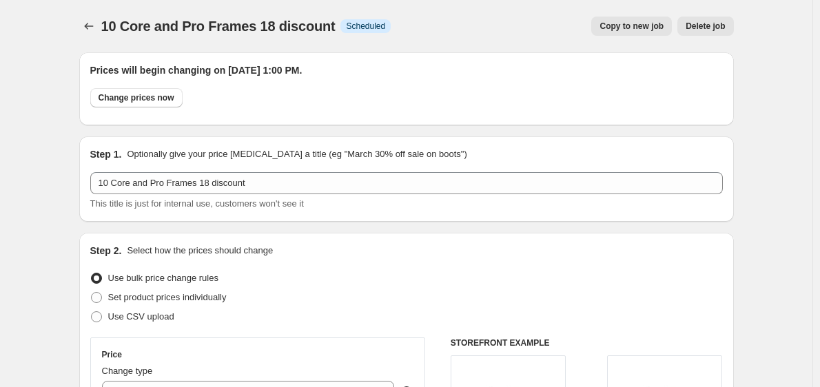
click at [628, 23] on span "Copy to new job" at bounding box center [632, 26] width 64 height 11
select select "by"
select select "tag"
select select "title"
select select "contains"
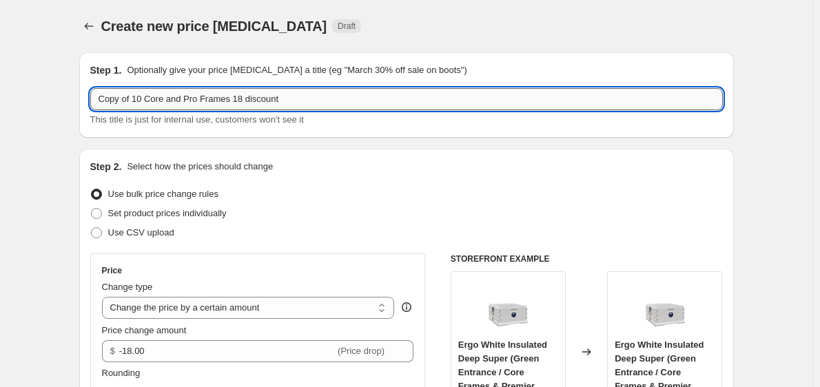
click at [134, 99] on input "Copy of 10 Core and Pro Frames 18 discount" at bounding box center [406, 99] width 633 height 22
type input "10 Pro Frames 18 discount"
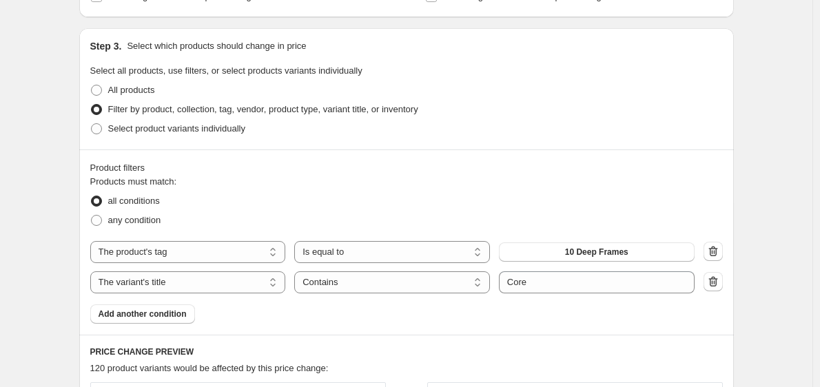
scroll to position [662, 0]
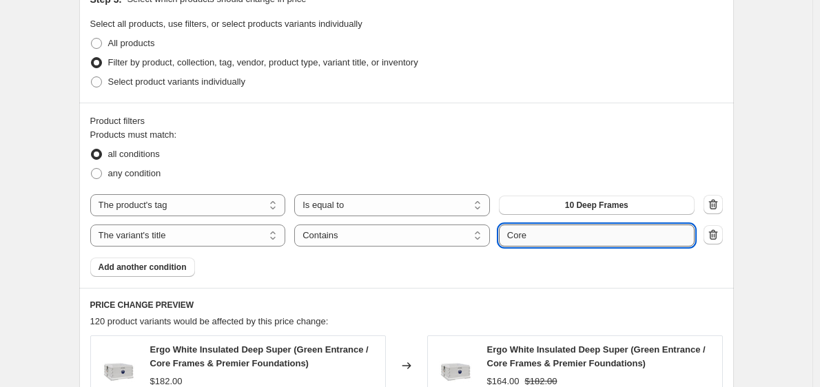
click at [644, 241] on input "Core" at bounding box center [597, 236] width 196 height 22
type input "Pro"
click at [626, 266] on div "Products must match: all conditions any condition The product The product's col…" at bounding box center [406, 202] width 633 height 149
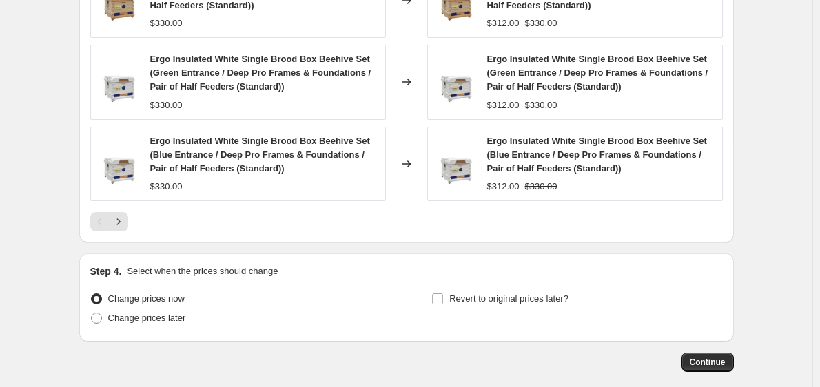
scroll to position [1199, 0]
click at [159, 321] on span "Change prices later" at bounding box center [147, 317] width 78 height 10
click at [92, 313] on input "Change prices later" at bounding box center [91, 312] width 1 height 1
radio input "true"
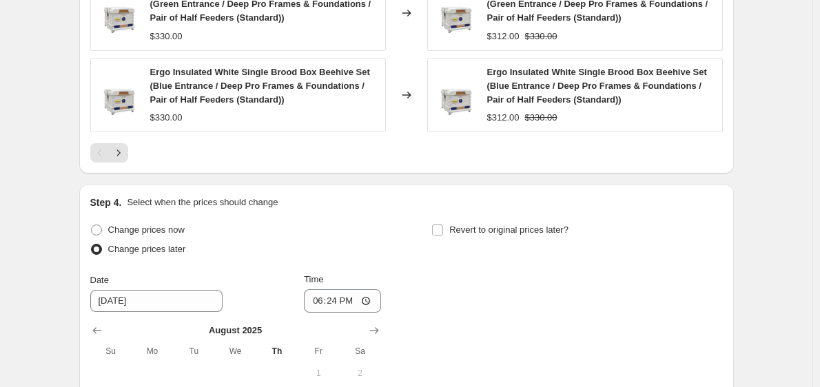
scroll to position [1477, 0]
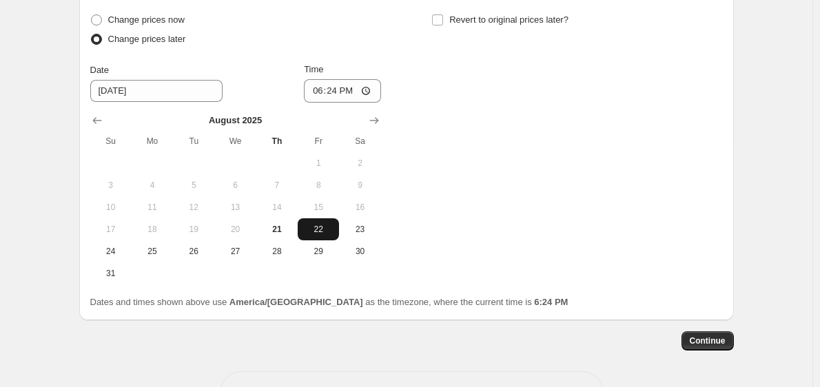
click at [323, 234] on span "22" at bounding box center [318, 229] width 30 height 11
click at [316, 90] on input "18:24" at bounding box center [342, 90] width 77 height 23
click at [340, 88] on input "13:24" at bounding box center [342, 90] width 77 height 23
click at [336, 92] on input "13:24" at bounding box center [342, 90] width 77 height 23
type input "13:00"
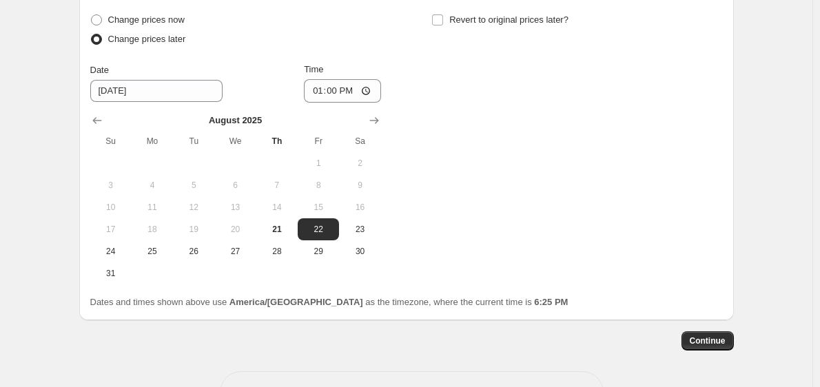
click at [611, 209] on div "Change prices now Change prices later Date 8/22/2025 Time 13:00 August 2025 Su …" at bounding box center [406, 147] width 633 height 274
click at [729, 340] on button "Continue" at bounding box center [708, 341] width 52 height 19
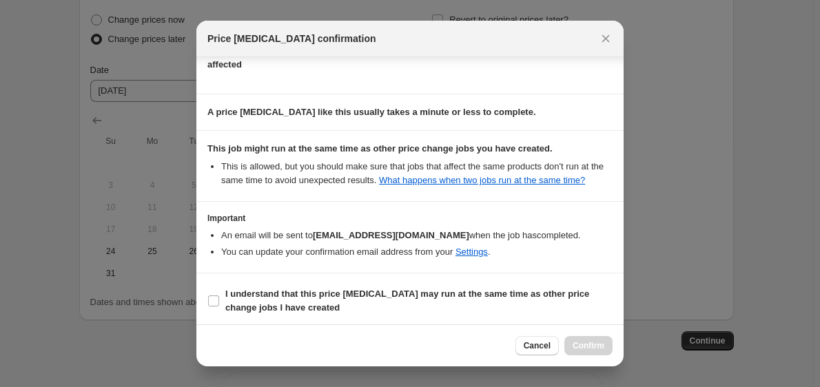
scroll to position [176, 0]
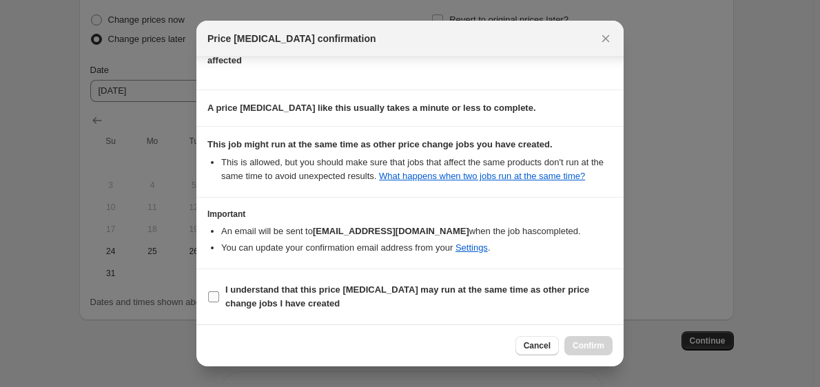
click at [420, 292] on b "I understand that this price change job may run at the same time as other price…" at bounding box center [407, 297] width 364 height 24
click at [219, 292] on input "I understand that this price change job may run at the same time as other price…" at bounding box center [213, 297] width 11 height 11
checkbox input "true"
click at [578, 339] on button "Confirm" at bounding box center [589, 345] width 48 height 19
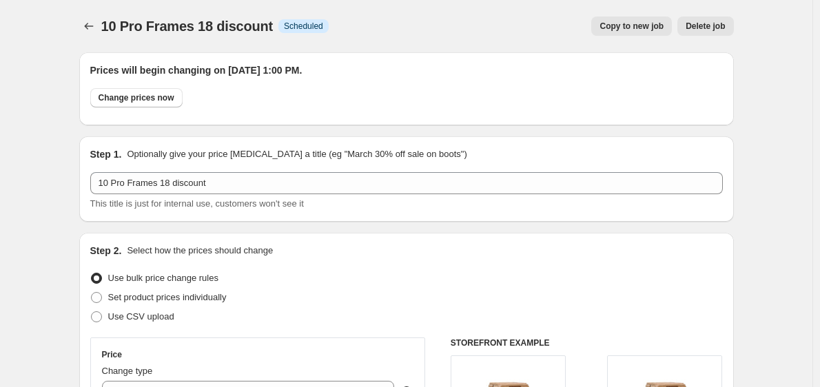
click at [637, 23] on span "Copy to new job" at bounding box center [632, 26] width 64 height 11
select select "by"
select select "tag"
select select "title"
select select "contains"
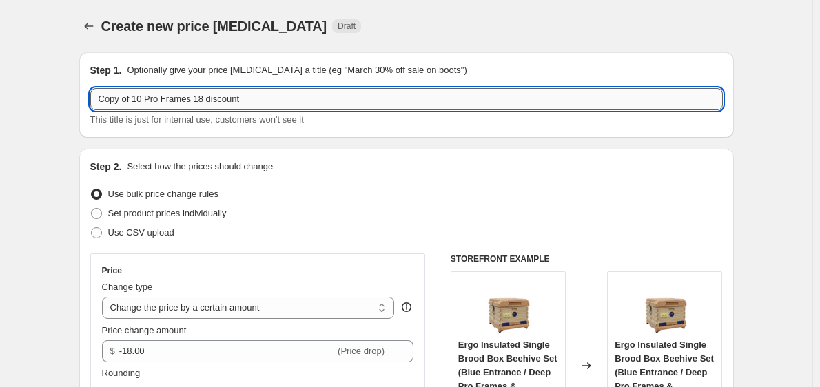
click at [143, 108] on input "Copy of 10 Pro Frames 18 discount" at bounding box center [406, 99] width 633 height 22
type input "20 Pro Frames 36 discount"
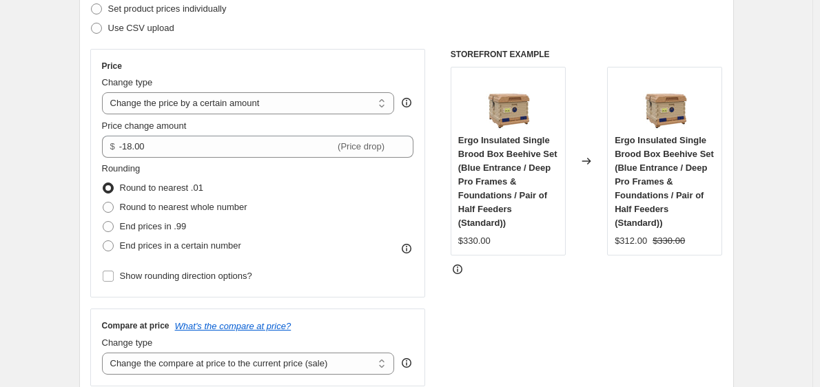
scroll to position [217, 0]
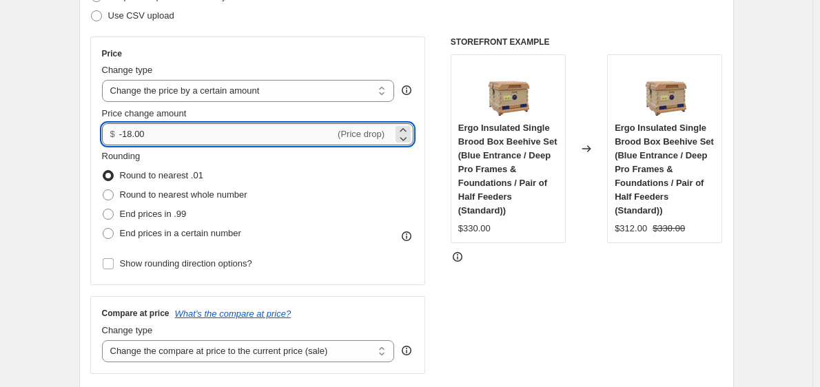
click at [314, 137] on input "-18.00" at bounding box center [227, 134] width 216 height 22
type input "-1"
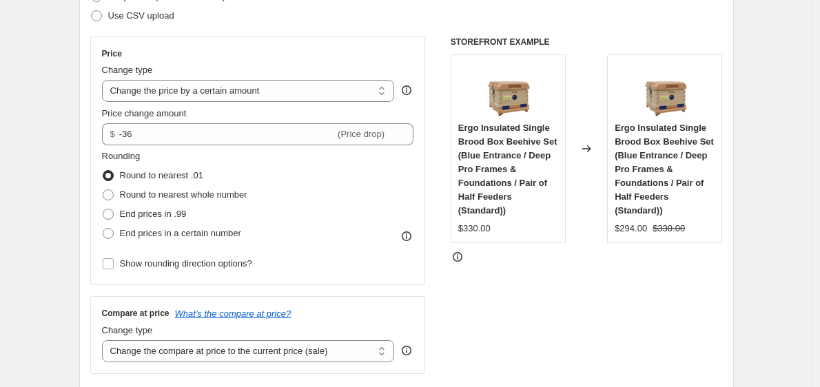
type input "-36.00"
click at [614, 331] on div "STOREFRONT EXAMPLE Ergo Insulated Single Brood Box Beehive Set (Blue Entrance /…" at bounding box center [587, 206] width 272 height 338
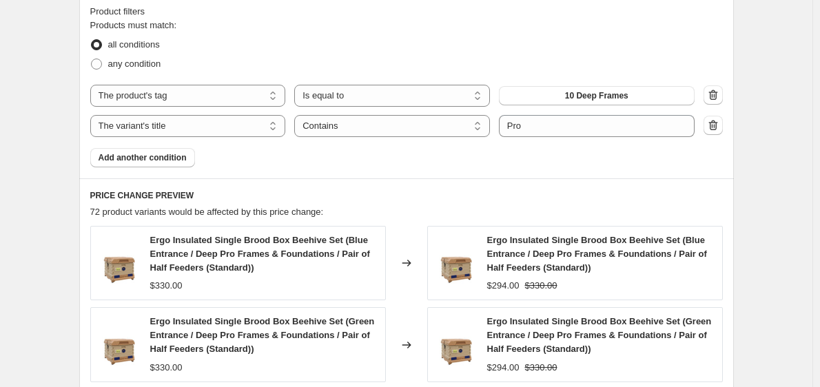
scroll to position [774, 0]
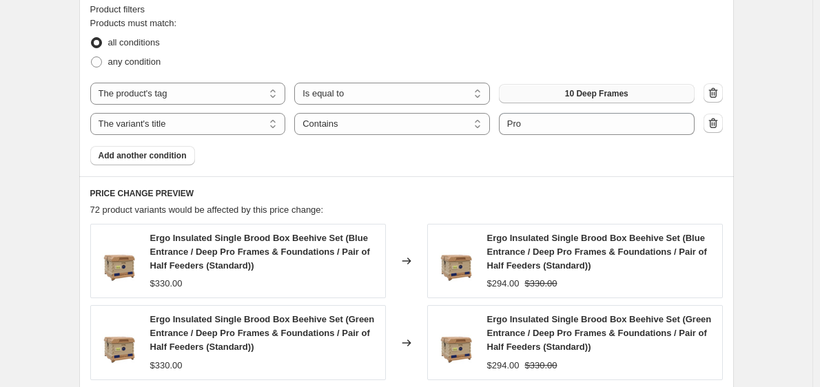
click at [558, 97] on button "10 Deep Frames" at bounding box center [597, 93] width 196 height 19
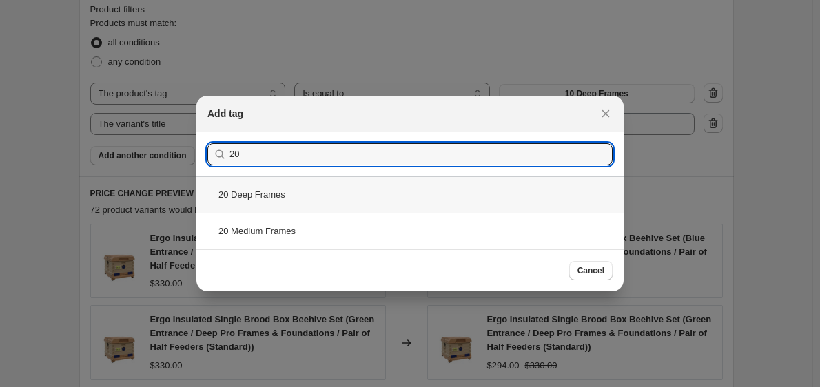
type input "20"
click at [472, 203] on div "20 Deep Frames" at bounding box center [409, 194] width 427 height 37
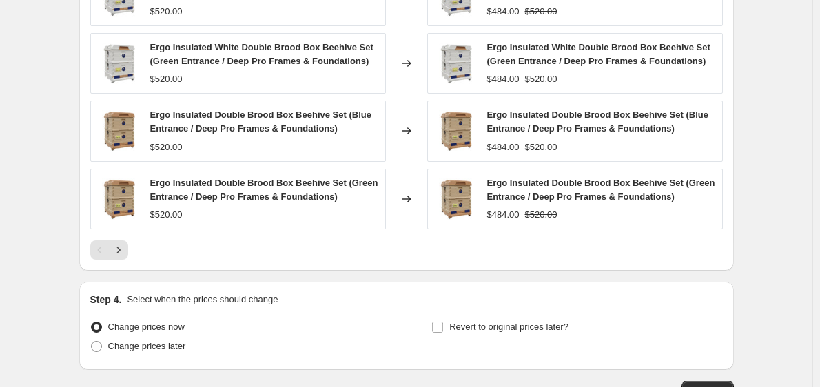
scroll to position [1101, 0]
click at [143, 347] on span "Change prices later" at bounding box center [147, 345] width 78 height 10
click at [92, 341] on input "Change prices later" at bounding box center [91, 340] width 1 height 1
radio input "true"
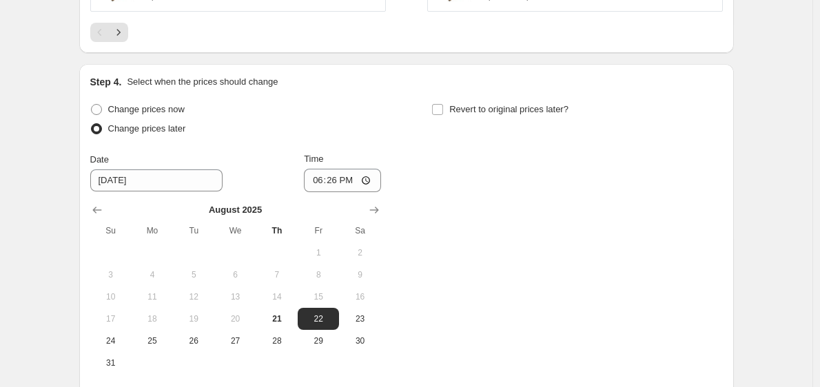
scroll to position [1321, 0]
click at [325, 314] on span "22" at bounding box center [318, 317] width 30 height 11
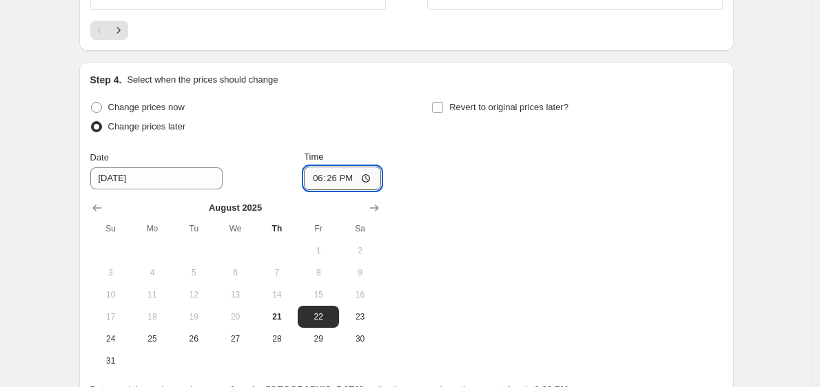
click at [321, 181] on input "18:26" at bounding box center [342, 178] width 77 height 23
click at [340, 181] on input "13:26" at bounding box center [342, 178] width 77 height 23
click at [333, 180] on input "13:26" at bounding box center [342, 178] width 77 height 23
type input "13:00"
click at [487, 230] on div "Change prices now Change prices later Date 8/22/2025 Time 13:00 August 2025 Su …" at bounding box center [406, 235] width 633 height 274
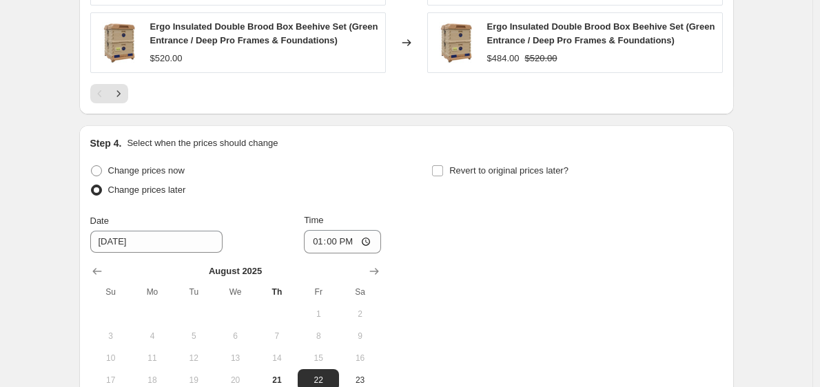
scroll to position [1456, 0]
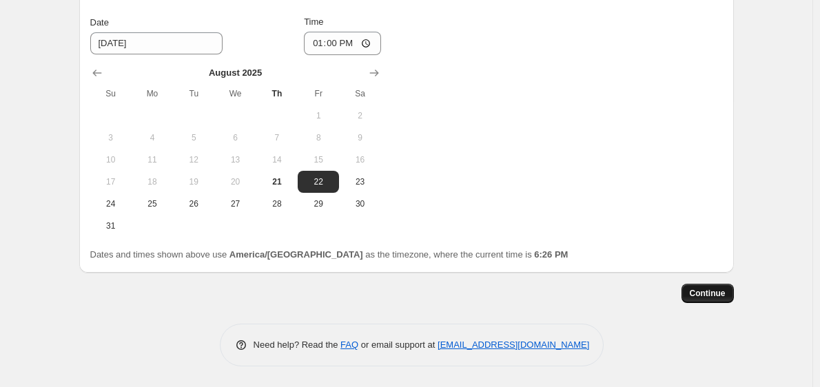
click at [702, 296] on span "Continue" at bounding box center [708, 293] width 36 height 11
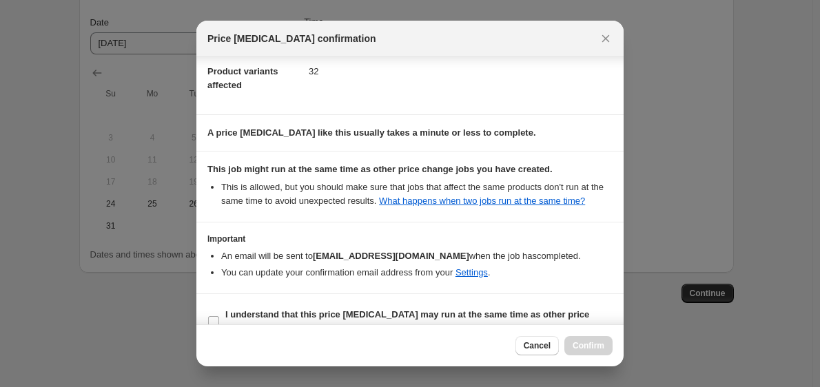
scroll to position [170, 0]
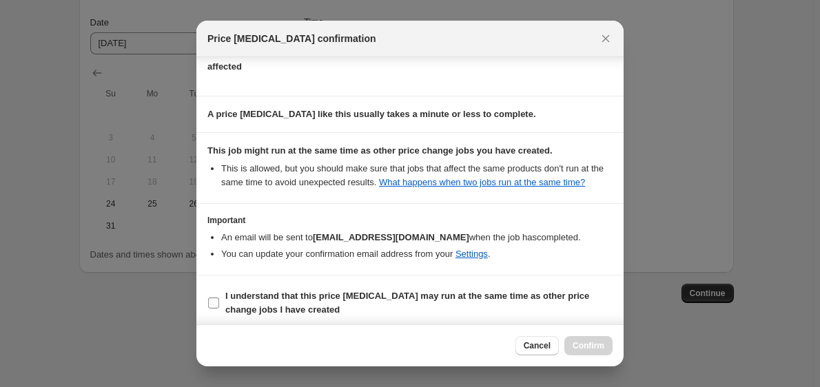
click at [324, 292] on b "I understand that this price change job may run at the same time as other price…" at bounding box center [407, 303] width 364 height 24
click at [219, 298] on input "I understand that this price change job may run at the same time as other price…" at bounding box center [213, 303] width 11 height 11
checkbox input "true"
click at [578, 344] on span "Confirm" at bounding box center [589, 345] width 32 height 11
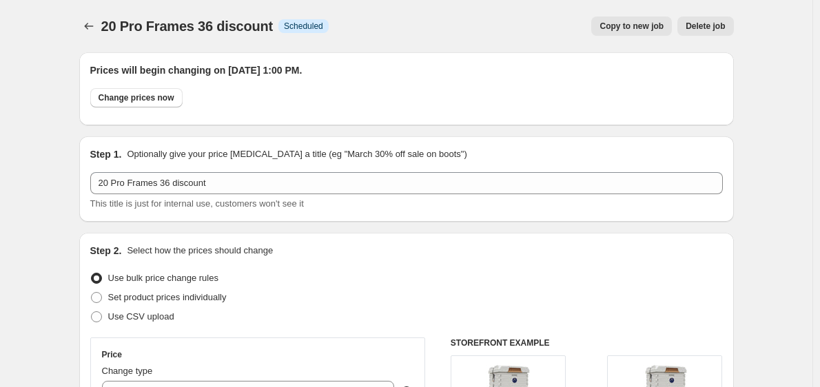
click at [640, 27] on span "Copy to new job" at bounding box center [632, 26] width 64 height 11
select select "by"
select select "tag"
select select "title"
select select "contains"
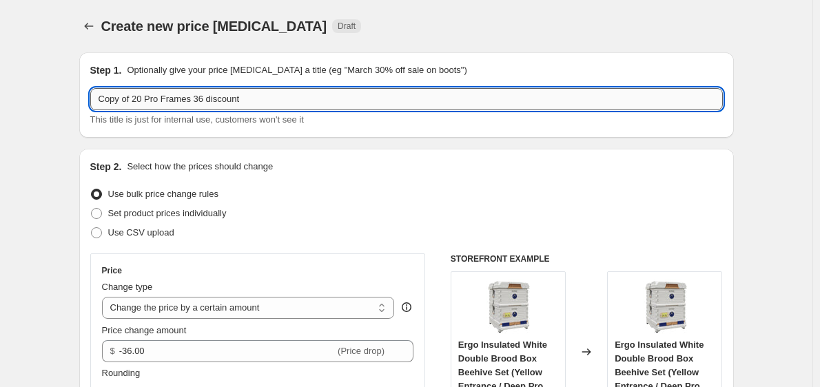
click at [137, 99] on input "Copy of 20 Pro Frames 36 discount" at bounding box center [406, 99] width 633 height 22
type input "20 Core Deep Frames 36 discount"
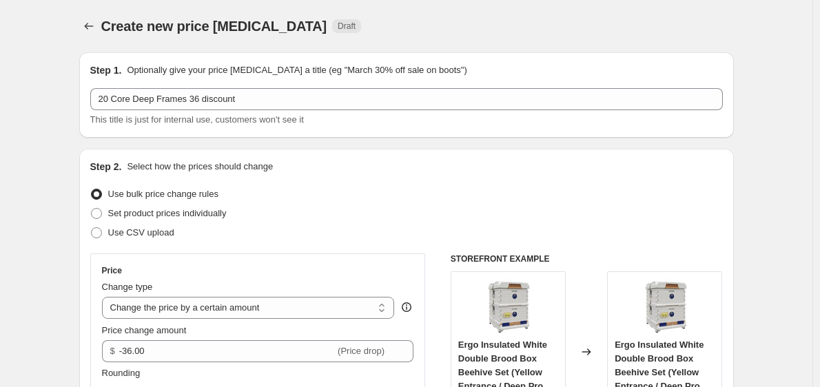
click at [486, 131] on div "Step 1. Optionally give your price change job a title (eg "March 30% off sale o…" at bounding box center [406, 94] width 655 height 85
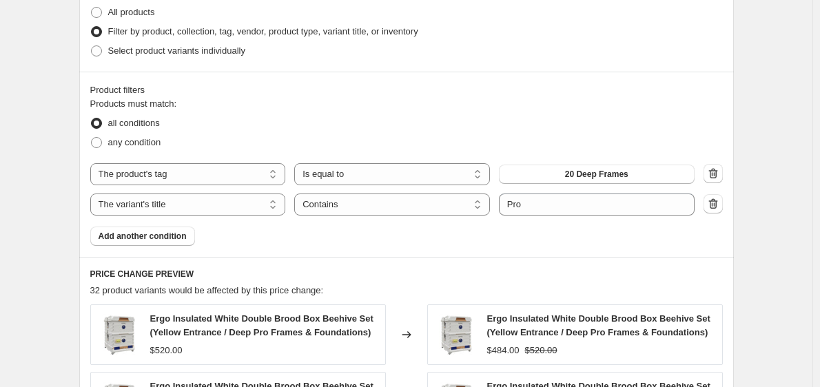
scroll to position [693, 0]
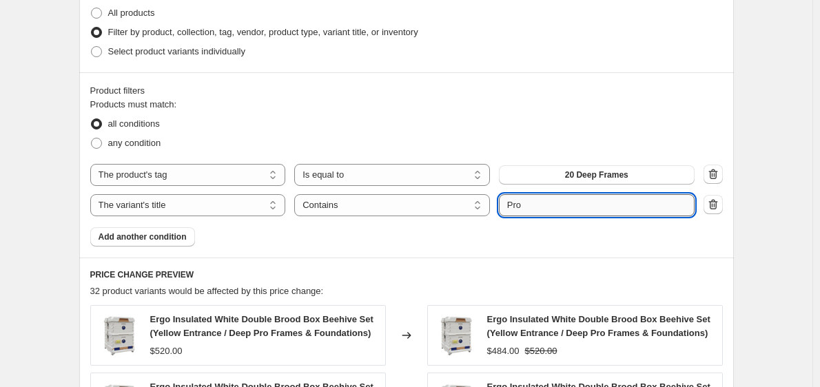
click at [546, 200] on input "Pro" at bounding box center [597, 205] width 196 height 22
type input "Core"
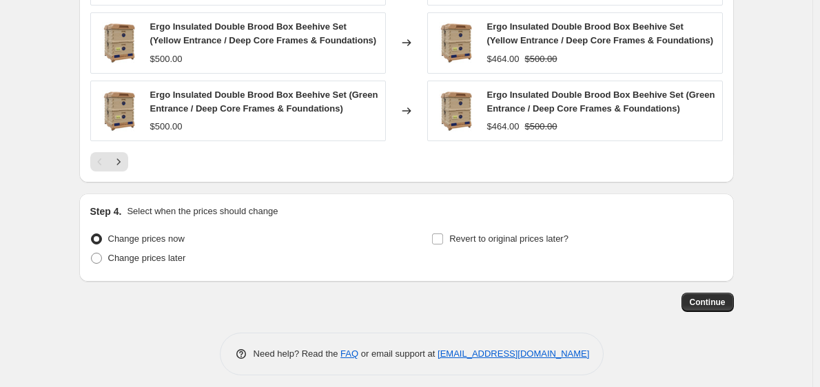
scroll to position [1194, 0]
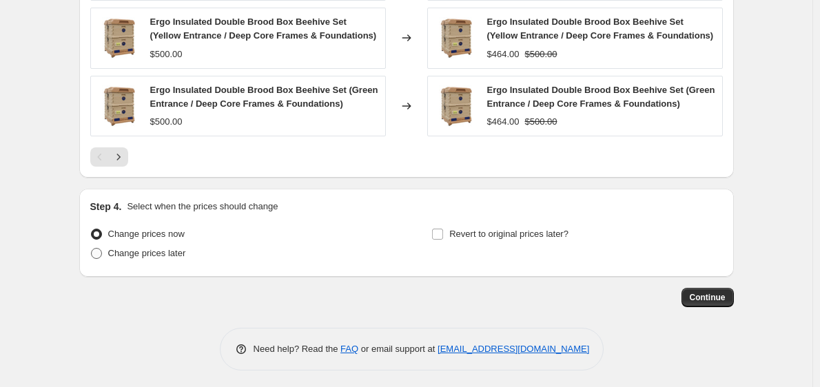
click at [143, 258] on span "Change prices later" at bounding box center [147, 253] width 78 height 10
click at [92, 249] on input "Change prices later" at bounding box center [91, 248] width 1 height 1
radio input "true"
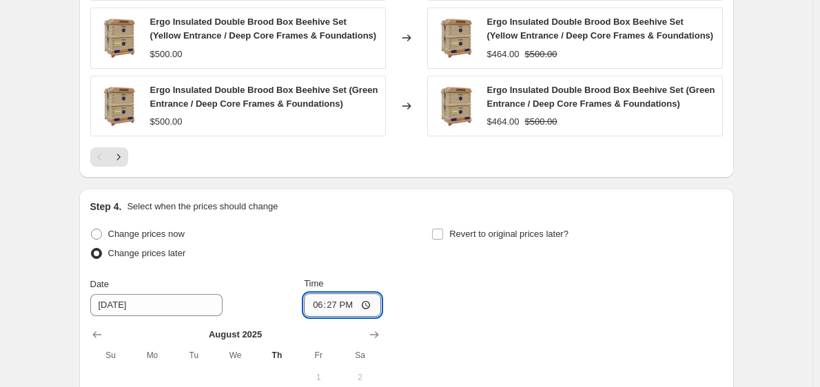
click at [322, 304] on input "18:27" at bounding box center [342, 305] width 77 height 23
type input "13:00"
click at [489, 300] on div "Change prices now Change prices later Date 8/22/2025 Time 13:00 August 2025 Su …" at bounding box center [406, 362] width 633 height 274
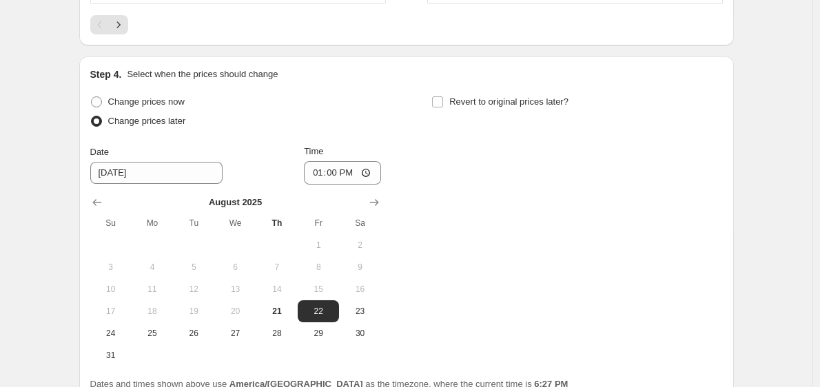
scroll to position [1325, 0]
click at [533, 243] on div "Change prices now Change prices later Date 8/22/2025 Time 13:00 August 2025 Su …" at bounding box center [406, 230] width 633 height 274
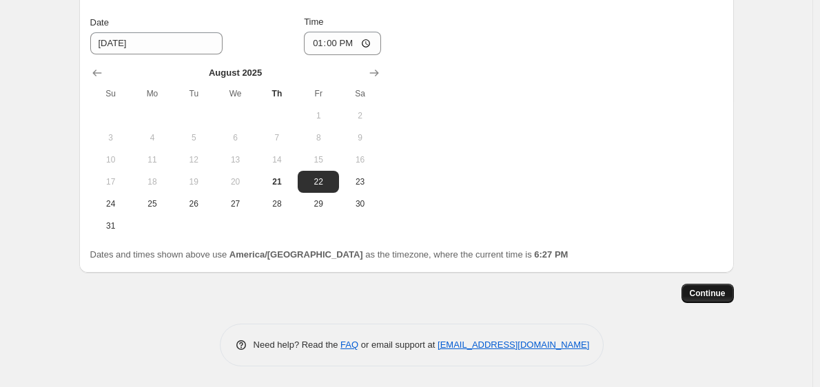
click at [707, 293] on span "Continue" at bounding box center [708, 293] width 36 height 11
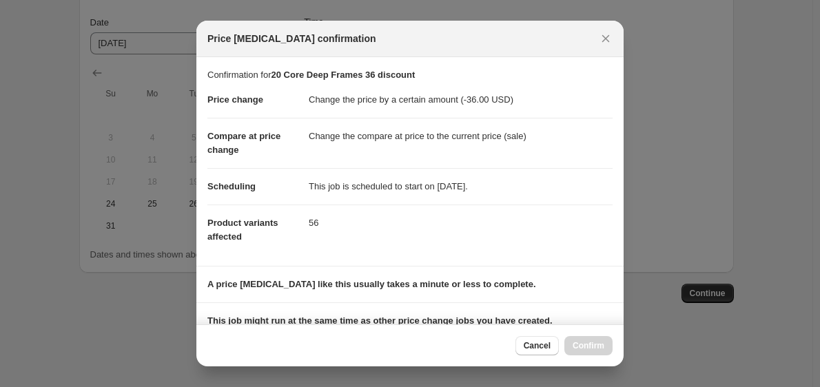
scroll to position [176, 0]
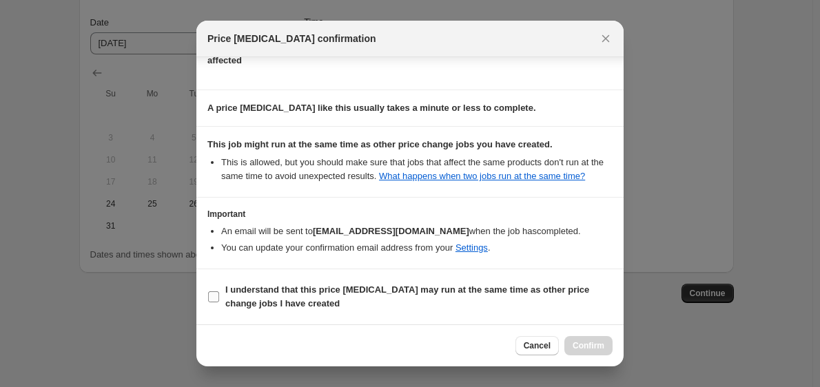
click at [272, 295] on b "I understand that this price change job may run at the same time as other price…" at bounding box center [407, 297] width 364 height 24
click at [219, 295] on input "I understand that this price change job may run at the same time as other price…" at bounding box center [213, 297] width 11 height 11
checkbox input "true"
click at [586, 346] on span "Confirm" at bounding box center [589, 345] width 32 height 11
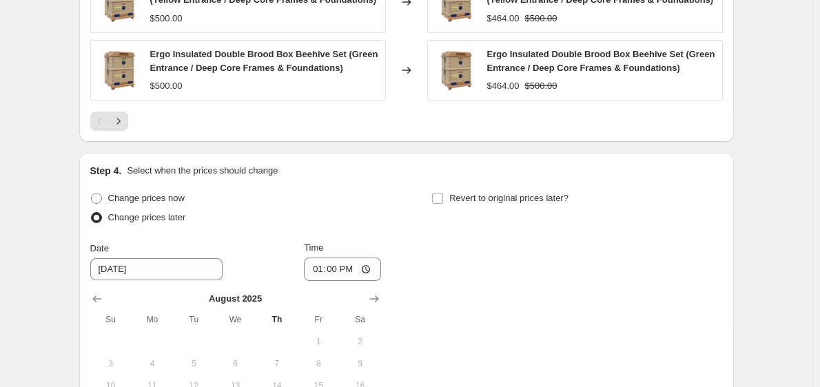
scroll to position [1309, 0]
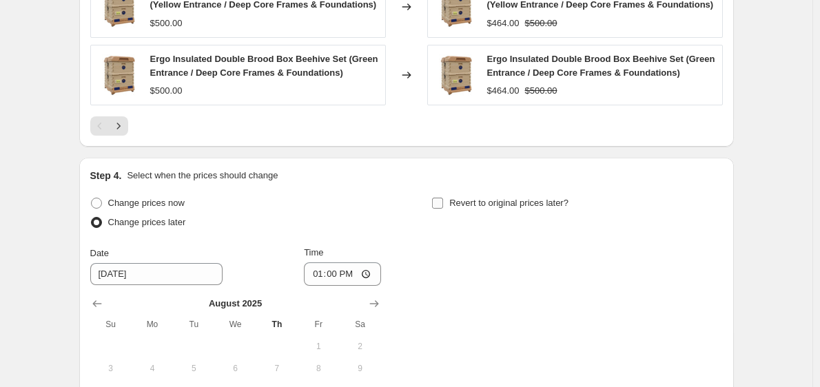
click at [442, 201] on input "Revert to original prices later?" at bounding box center [437, 203] width 11 height 11
checkbox input "true"
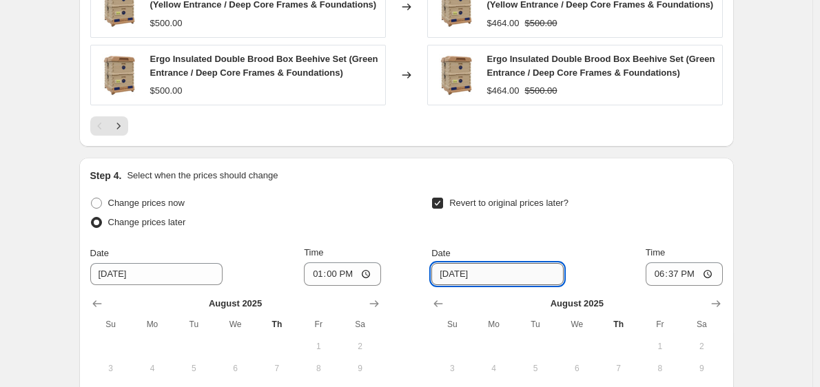
click at [442, 272] on input "8/28/2025" at bounding box center [497, 274] width 132 height 22
click at [467, 274] on input "8/28/2025" at bounding box center [497, 274] width 132 height 22
click at [547, 224] on div "Revert to original prices later?" at bounding box center [576, 214] width 291 height 41
click at [464, 272] on input "8/28/2025" at bounding box center [497, 274] width 132 height 22
click at [440, 278] on input "8/28/2025" at bounding box center [497, 274] width 132 height 22
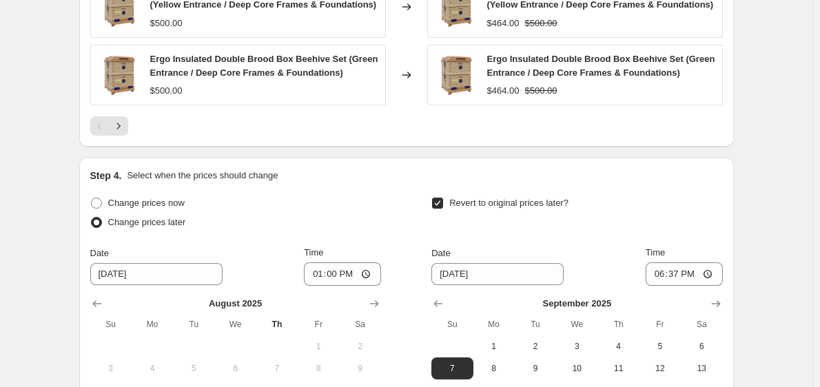
click at [549, 225] on div "Revert to original prices later?" at bounding box center [576, 214] width 291 height 41
click at [499, 268] on input "9/7/2025" at bounding box center [497, 274] width 132 height 22
type input "8/31/2025"
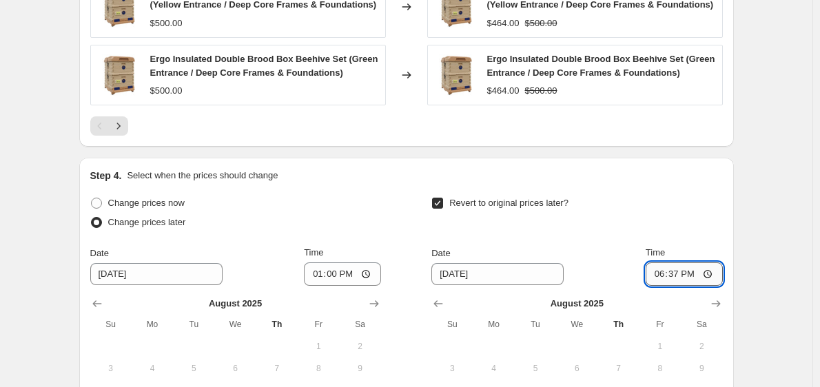
click at [687, 280] on input "18:37" at bounding box center [684, 274] width 77 height 23
click at [658, 276] on input "18:37" at bounding box center [684, 274] width 77 height 23
click at [658, 276] on input "14:09" at bounding box center [684, 274] width 77 height 23
type input "12:59"
click at [690, 202] on div "Revert to original prices later?" at bounding box center [576, 214] width 291 height 41
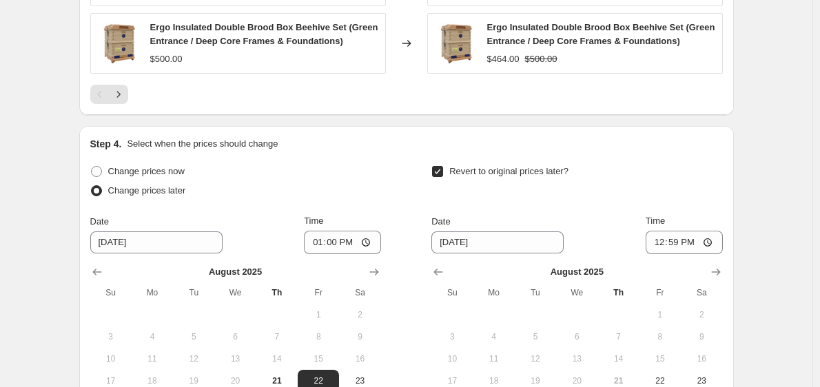
scroll to position [1541, 0]
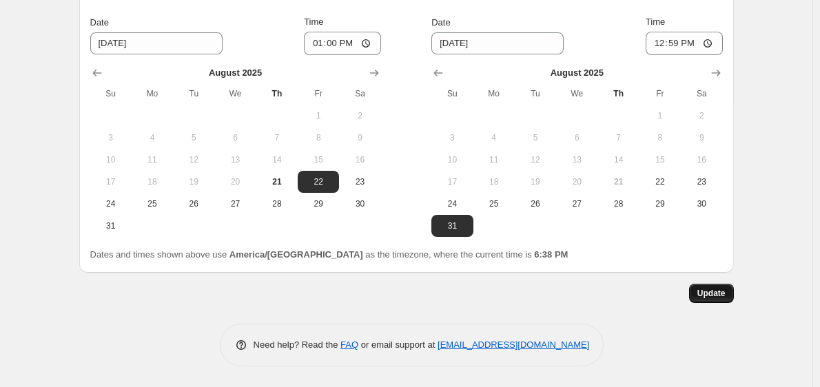
click at [709, 298] on span "Update" at bounding box center [712, 293] width 28 height 11
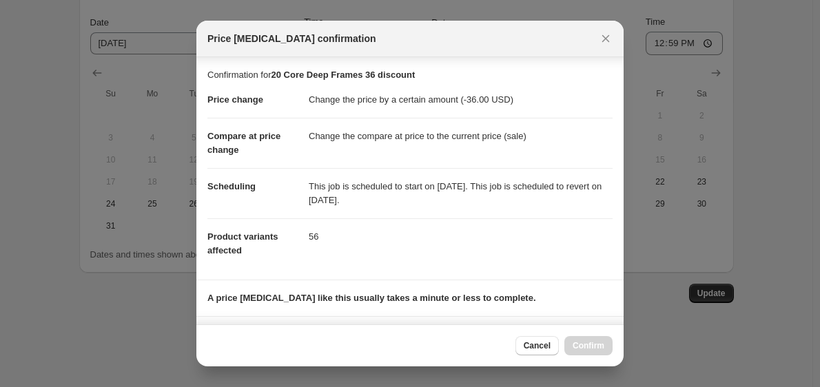
scroll to position [190, 0]
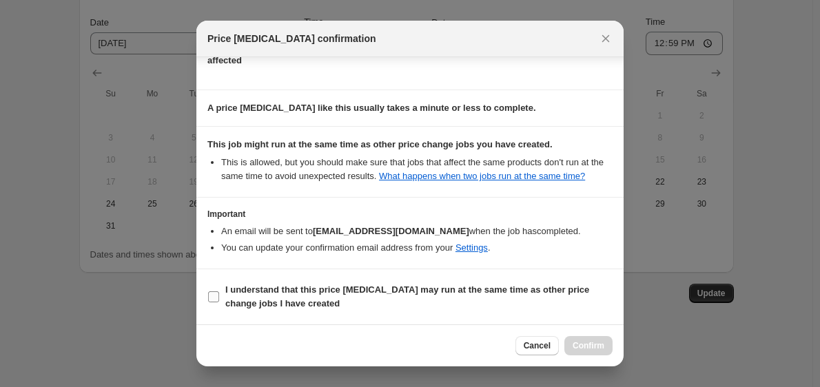
click at [399, 291] on b "I understand that this price change job may run at the same time as other price…" at bounding box center [407, 297] width 364 height 24
click at [219, 292] on input "I understand that this price change job may run at the same time as other price…" at bounding box center [213, 297] width 11 height 11
checkbox input "true"
click at [589, 343] on span "Confirm" at bounding box center [589, 345] width 32 height 11
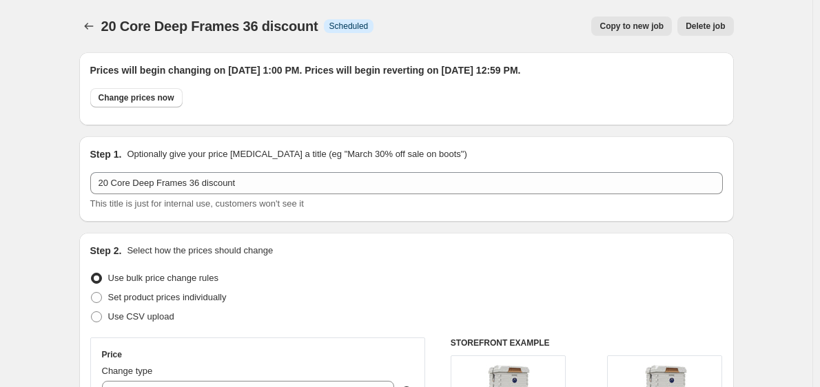
scroll to position [1541, 0]
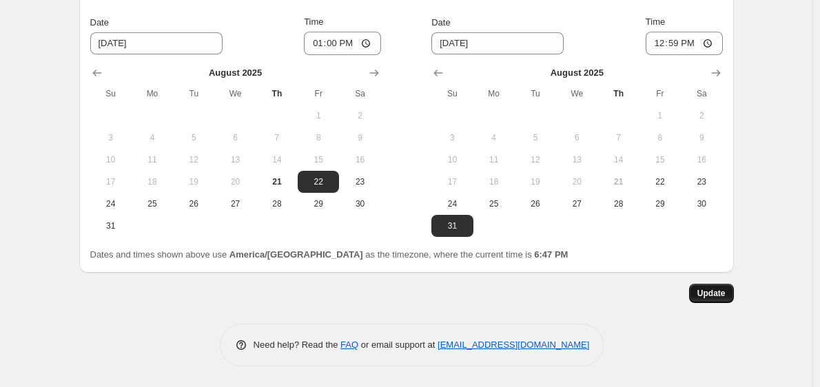
click at [722, 290] on span "Update" at bounding box center [712, 293] width 28 height 11
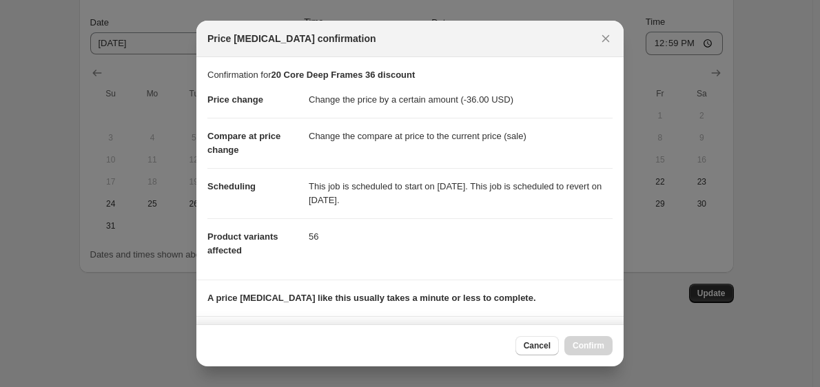
scroll to position [190, 0]
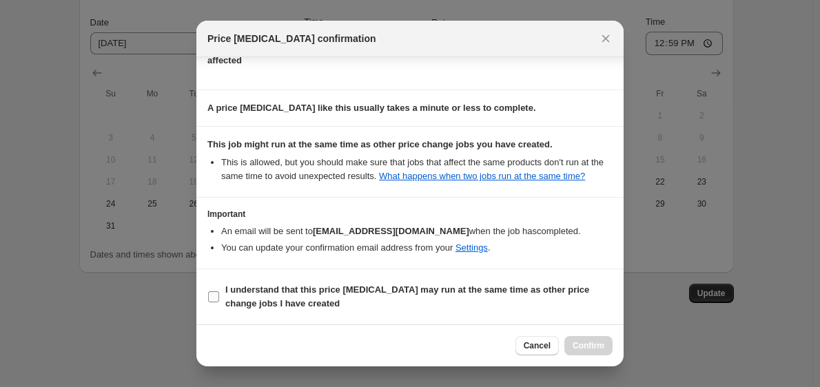
click at [327, 287] on b "I understand that this price change job may run at the same time as other price…" at bounding box center [407, 297] width 364 height 24
click at [219, 292] on input "I understand that this price change job may run at the same time as other price…" at bounding box center [213, 297] width 11 height 11
checkbox input "true"
click at [576, 342] on span "Confirm" at bounding box center [589, 345] width 32 height 11
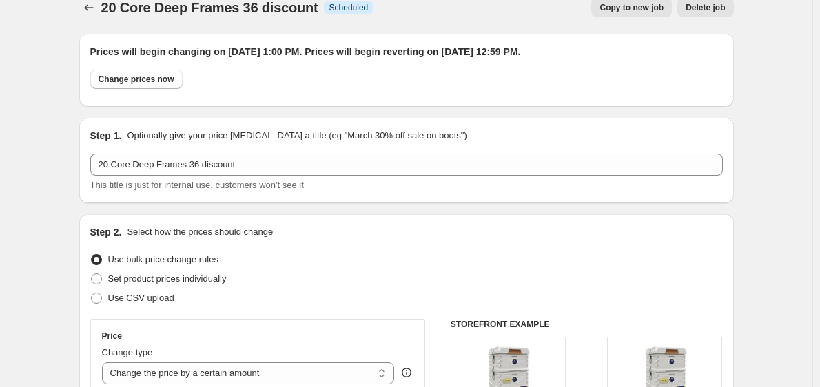
scroll to position [0, 0]
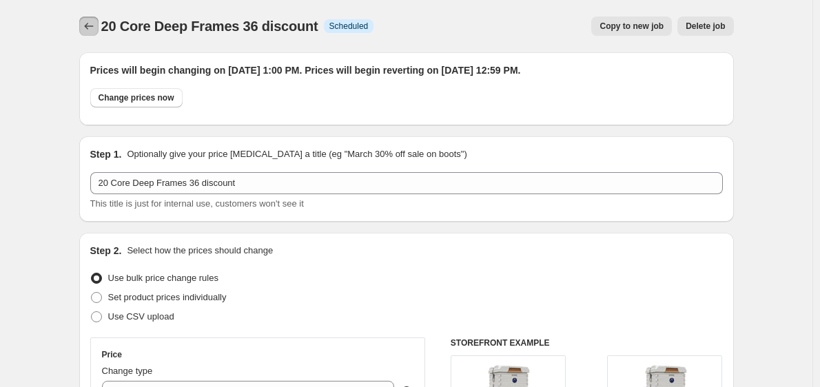
click at [93, 29] on icon "Price change jobs" at bounding box center [89, 26] width 14 height 14
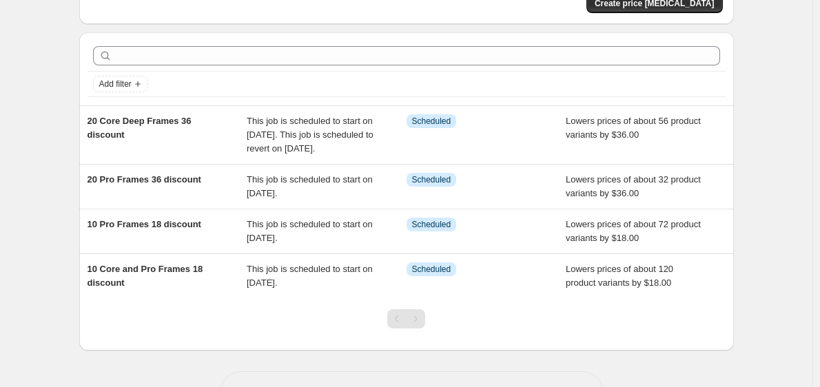
scroll to position [116, 0]
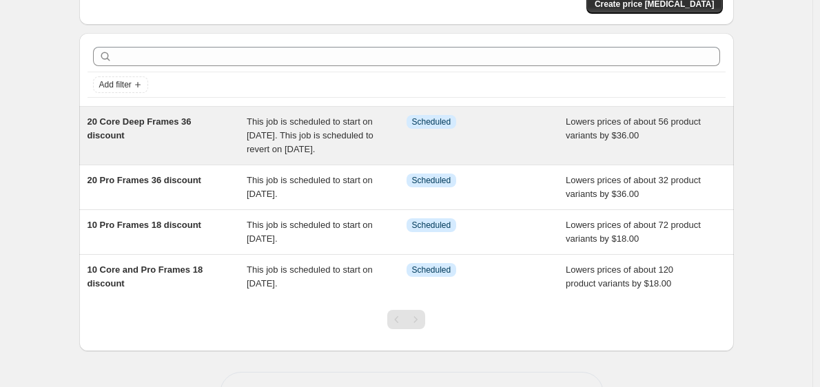
click at [156, 128] on div "20 Core Deep Frames 36 discount" at bounding box center [168, 135] width 160 height 41
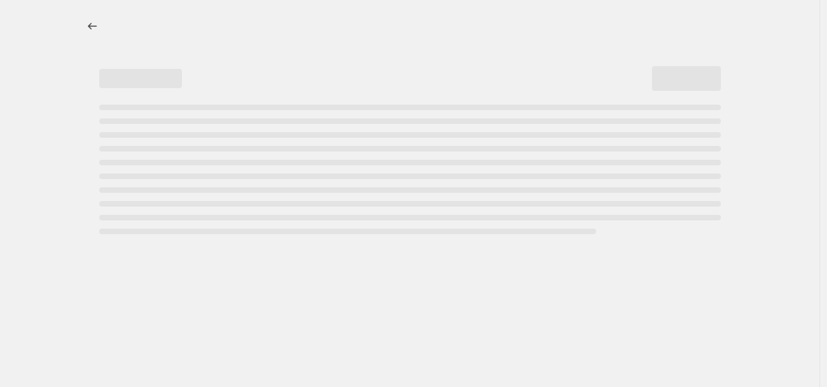
select select "by"
select select "tag"
select select "title"
select select "contains"
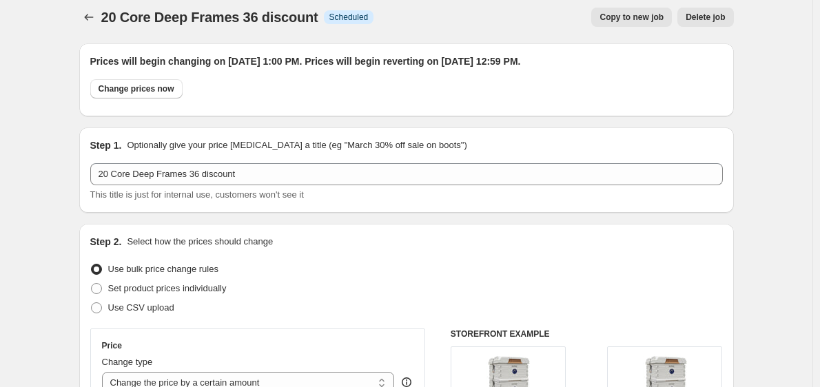
scroll to position [10, 0]
click at [633, 18] on span "Copy to new job" at bounding box center [632, 16] width 64 height 11
select select "by"
select select "tag"
select select "title"
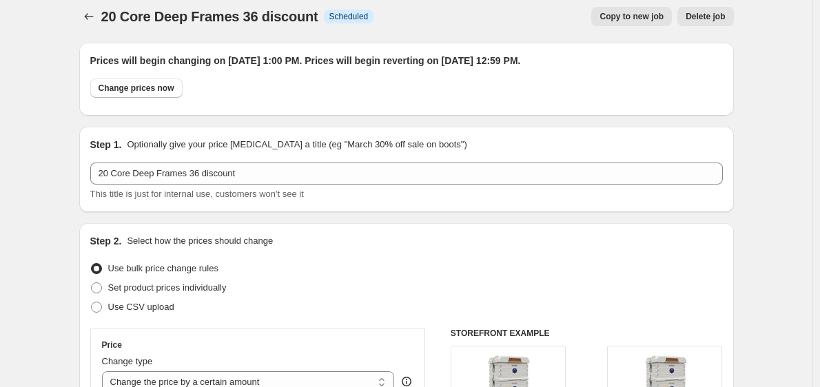
select select "contains"
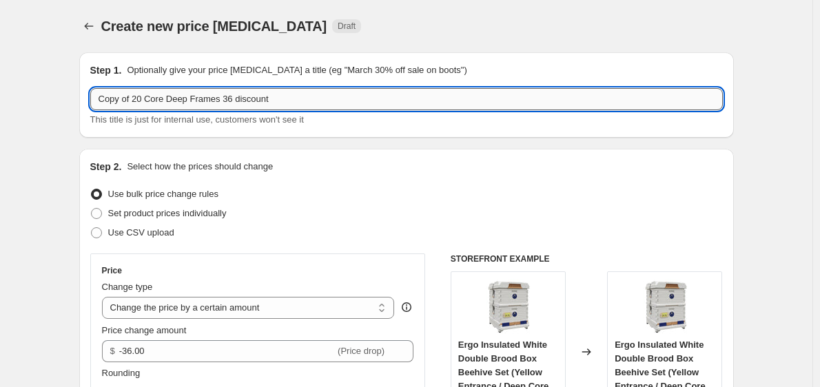
click at [148, 101] on input "Copy of 20 Core Deep Frames 36 discount" at bounding box center [406, 99] width 633 height 22
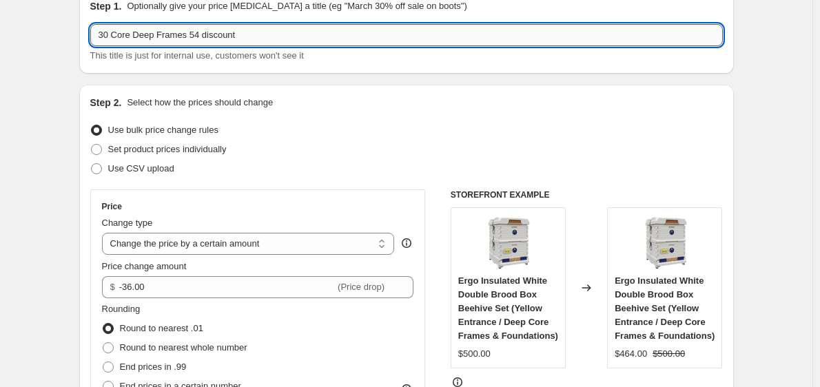
scroll to position [65, 0]
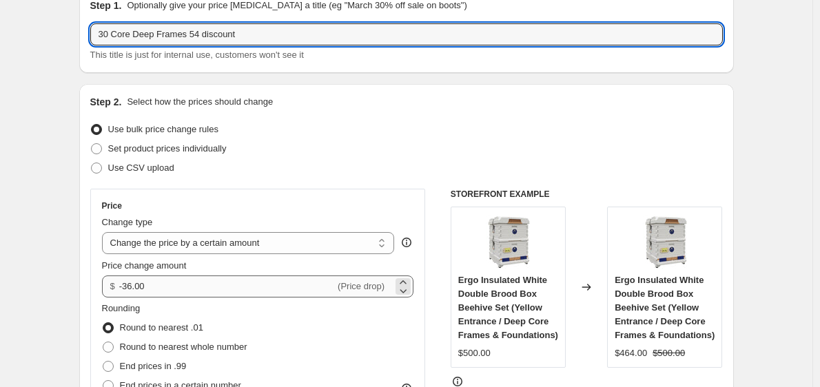
type input "30 Core Deep Frames 54 discount"
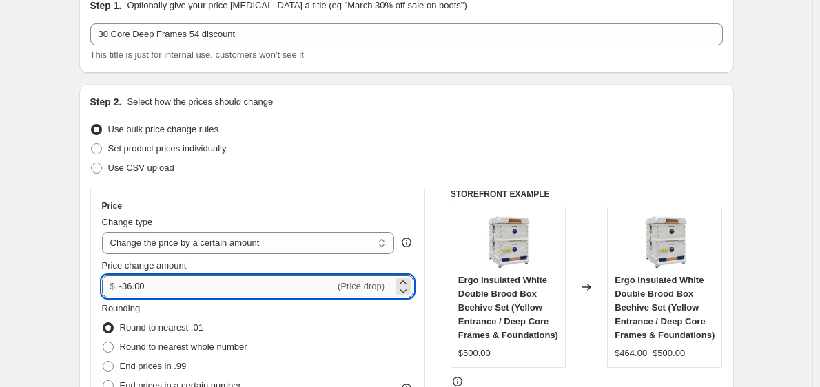
click at [128, 292] on input "-36.00" at bounding box center [227, 287] width 216 height 22
type input "-54.00"
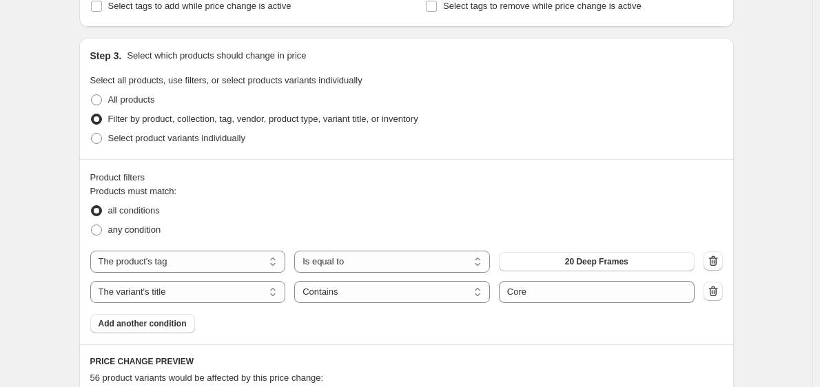
scroll to position [607, 0]
click at [613, 266] on span "20 Deep Frames" at bounding box center [596, 261] width 63 height 11
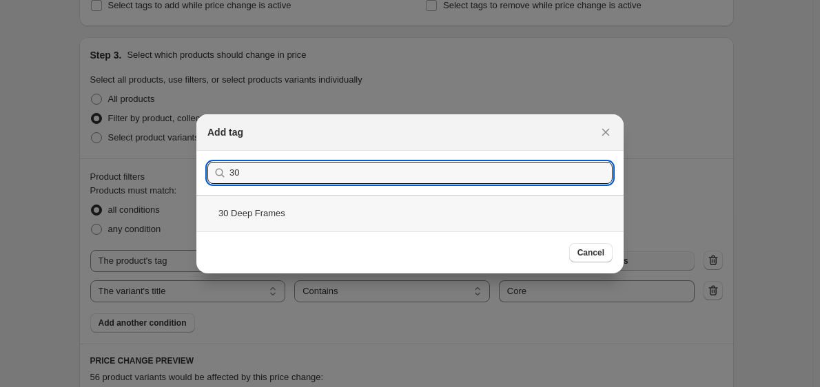
type input "30"
click at [465, 208] on div "30 Deep Frames" at bounding box center [409, 213] width 427 height 37
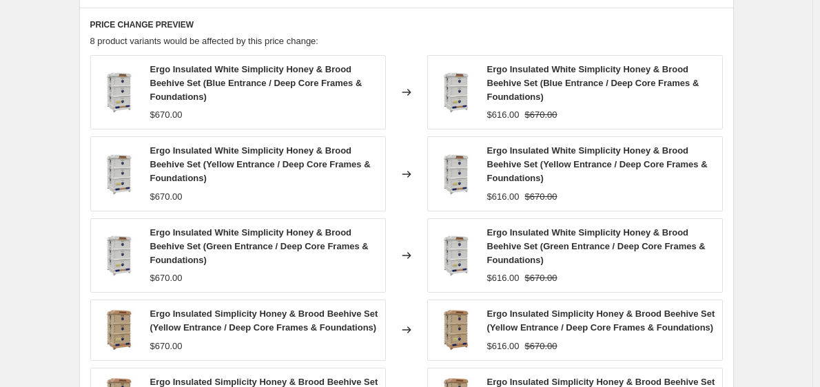
scroll to position [1240, 0]
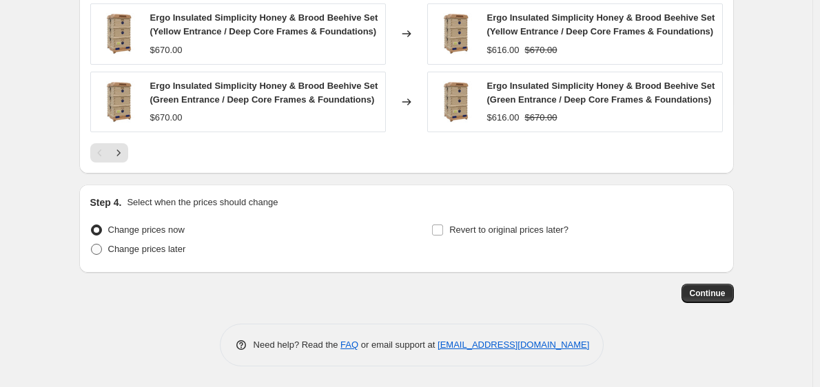
click at [135, 254] on span "Change prices later" at bounding box center [147, 249] width 78 height 10
click at [92, 245] on input "Change prices later" at bounding box center [91, 244] width 1 height 1
radio input "true"
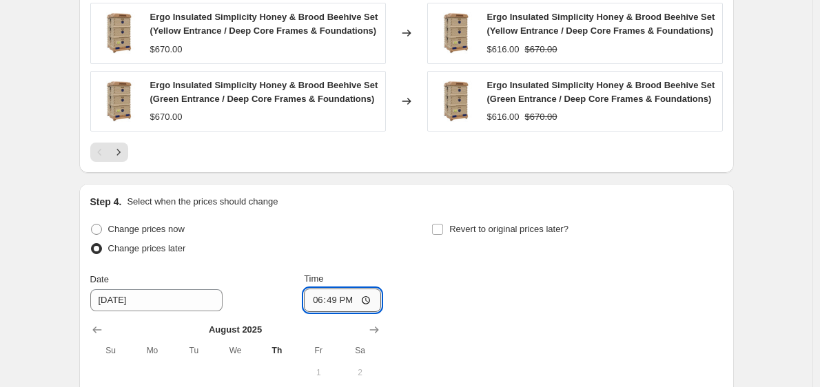
click at [319, 307] on input "18:49" at bounding box center [342, 300] width 77 height 23
click at [336, 305] on input "13:49" at bounding box center [342, 300] width 77 height 23
type input "13:00"
click at [338, 249] on div "Change prices later" at bounding box center [235, 248] width 291 height 19
click at [449, 227] on label "Revert to original prices later?" at bounding box center [499, 229] width 137 height 19
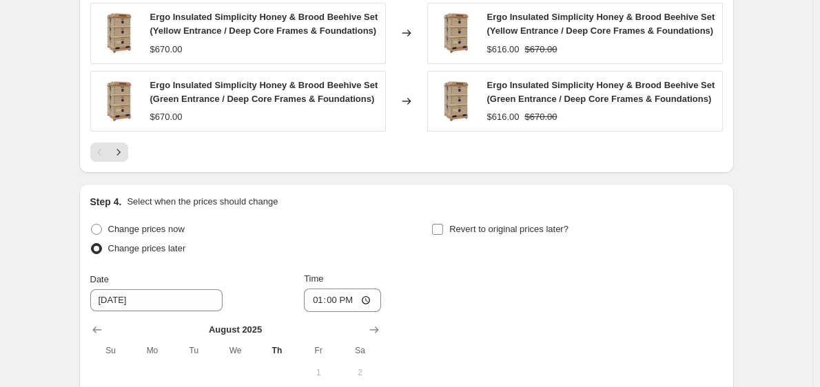
click at [443, 227] on input "Revert to original prices later?" at bounding box center [437, 229] width 11 height 11
checkbox input "true"
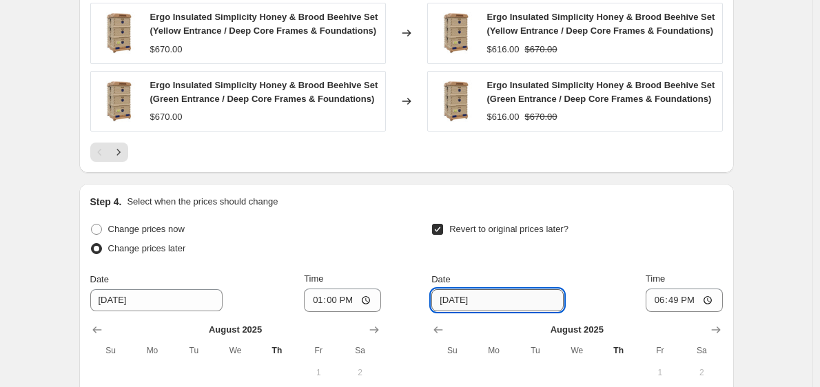
click at [446, 303] on input "8/28/2025" at bounding box center [497, 300] width 132 height 22
type input "8/31/2025"
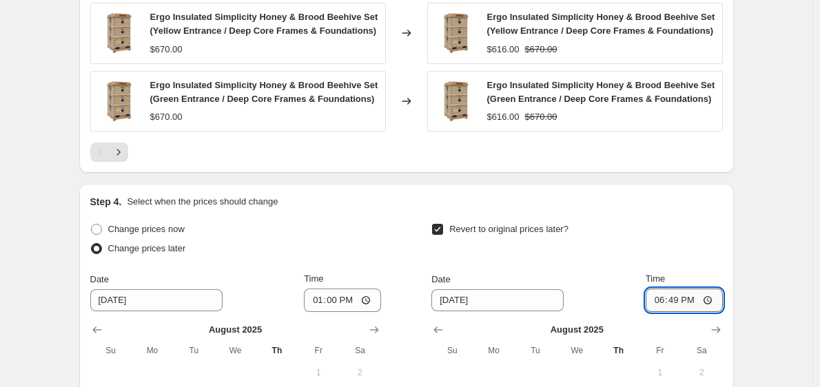
click at [658, 305] on input "18:49" at bounding box center [684, 300] width 77 height 23
click at [658, 305] on input "23:49" at bounding box center [684, 300] width 77 height 23
type input "12:02"
type input "12:59"
click at [670, 241] on div "Revert to original prices later?" at bounding box center [576, 240] width 291 height 41
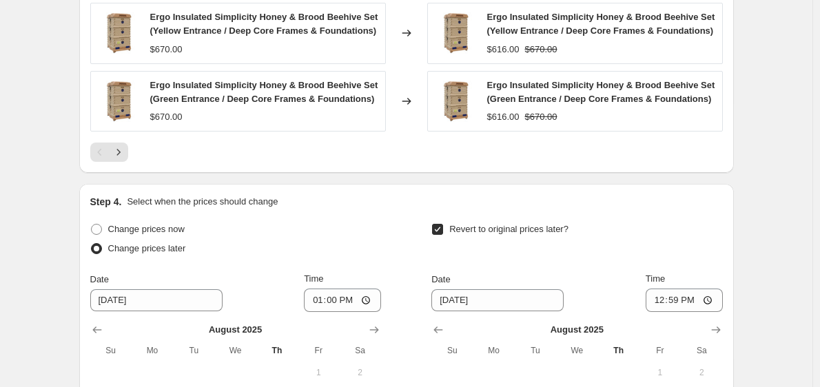
scroll to position [1498, 0]
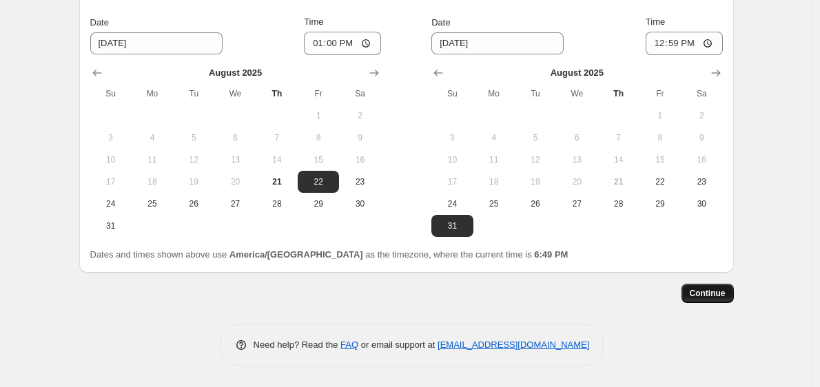
click at [708, 291] on span "Continue" at bounding box center [708, 293] width 36 height 11
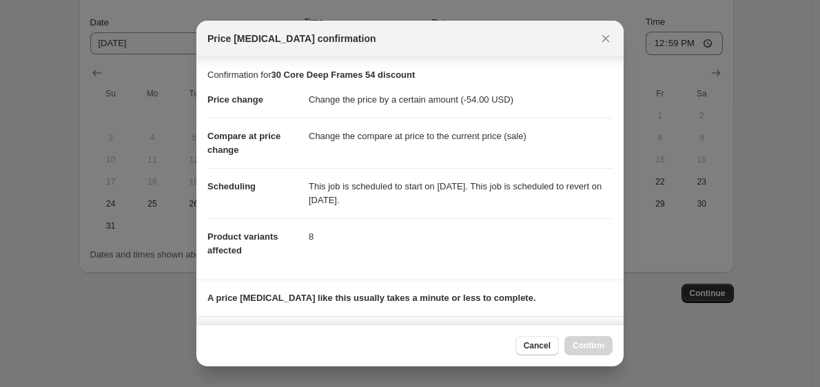
scroll to position [190, 0]
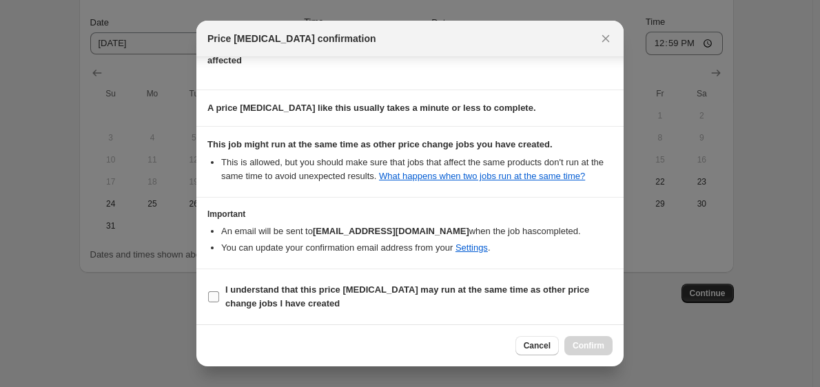
click at [327, 296] on span "I understand that this price change job may run at the same time as other price…" at bounding box center [418, 297] width 387 height 28
click at [219, 296] on input "I understand that this price change job may run at the same time as other price…" at bounding box center [213, 297] width 11 height 11
checkbox input "true"
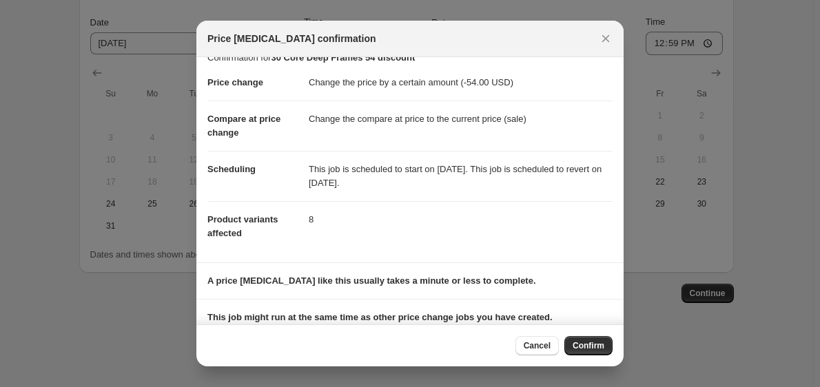
scroll to position [0, 0]
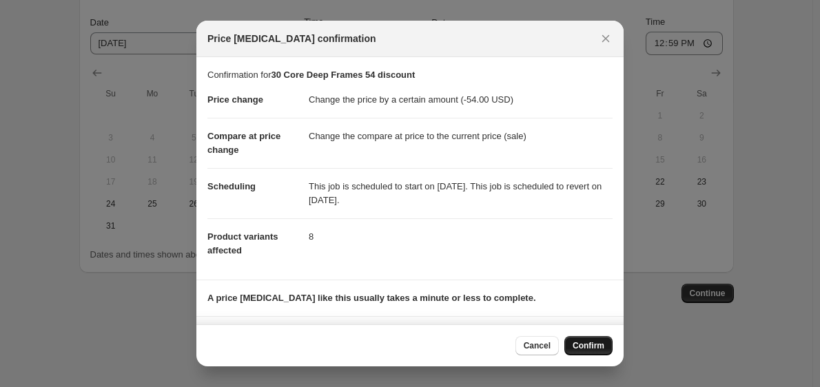
click at [582, 347] on span "Confirm" at bounding box center [589, 345] width 32 height 11
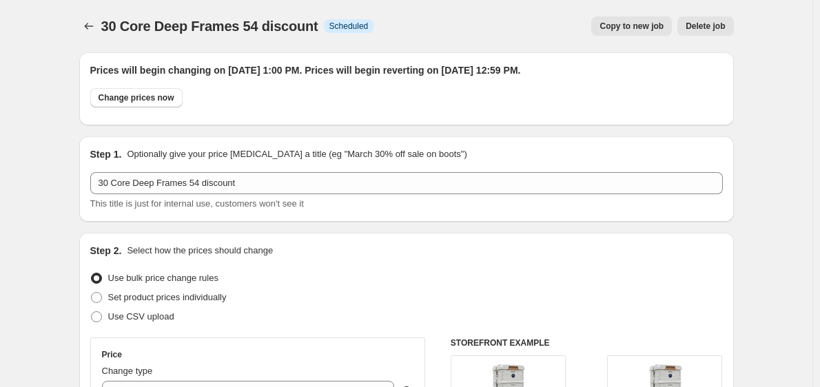
click at [637, 24] on span "Copy to new job" at bounding box center [632, 26] width 64 height 11
select select "by"
select select "tag"
select select "title"
select select "contains"
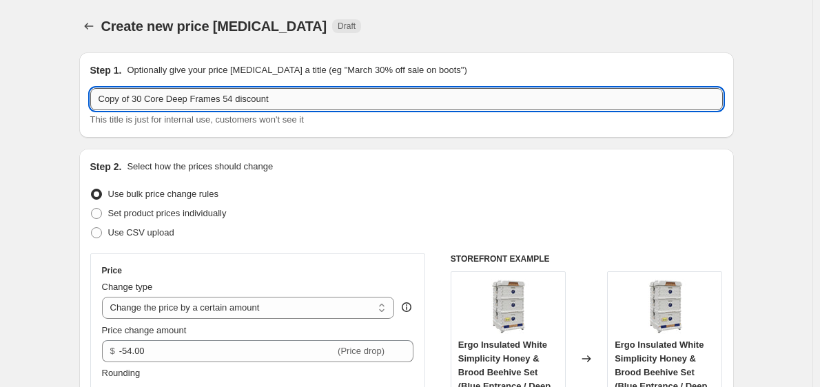
click at [133, 101] on input "Copy of 30 Core Deep Frames 54 discount" at bounding box center [406, 99] width 633 height 22
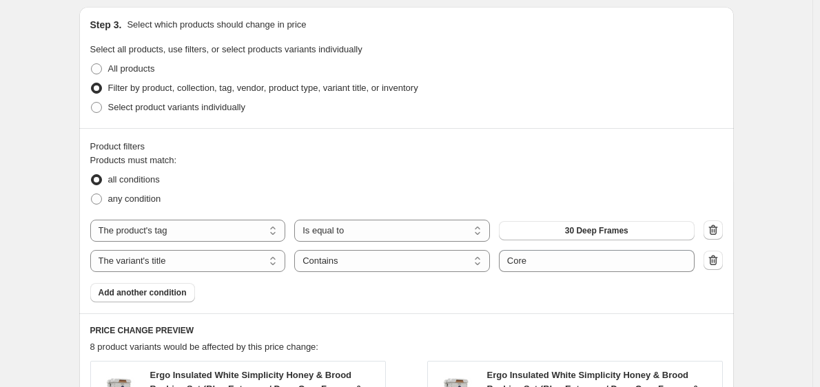
scroll to position [639, 0]
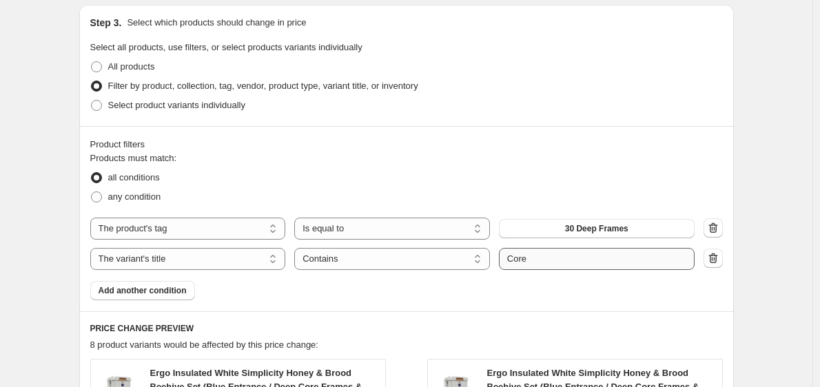
type input "30 Pro Deep Frames 54 discount"
click at [550, 260] on input "Core" at bounding box center [597, 259] width 196 height 22
type input "C"
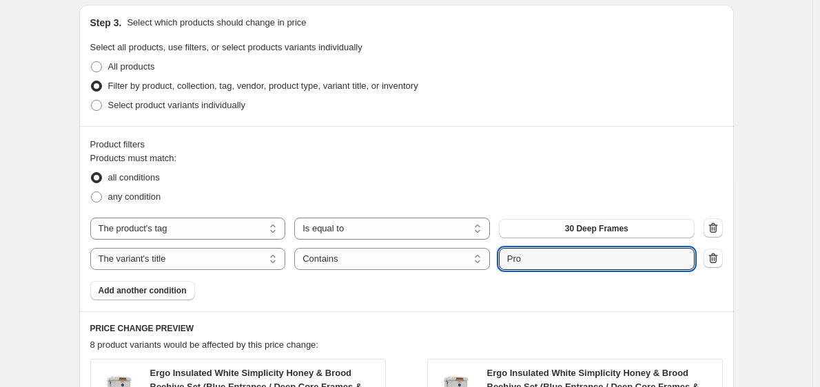
type input "Pro"
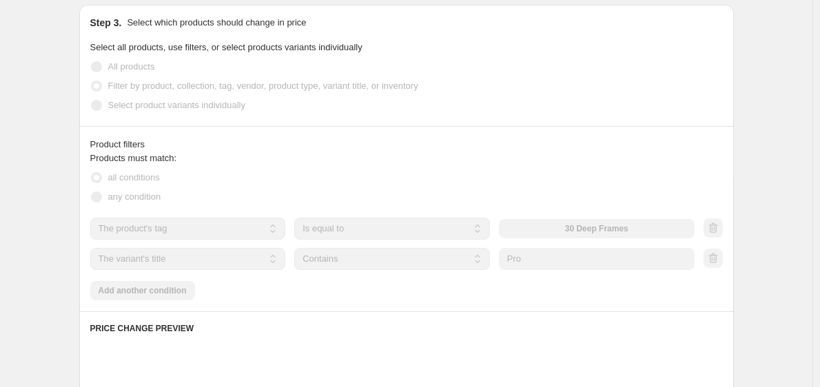
click at [558, 290] on div "Products must match: all conditions any condition The product The product's col…" at bounding box center [406, 226] width 633 height 149
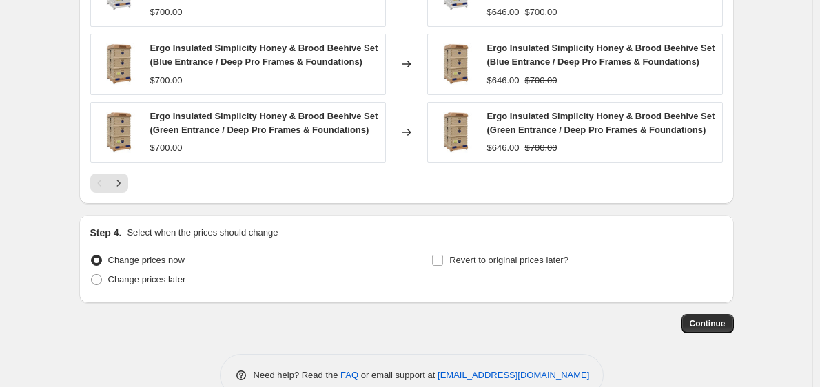
scroll to position [1240, 0]
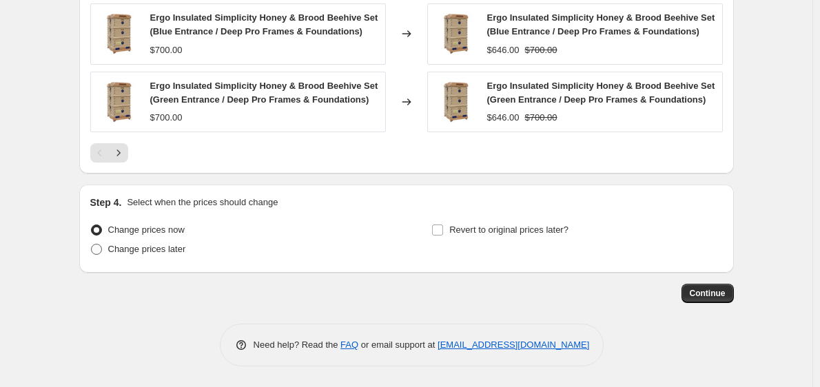
click at [149, 250] on span "Change prices later" at bounding box center [147, 249] width 78 height 10
click at [92, 245] on input "Change prices later" at bounding box center [91, 244] width 1 height 1
radio input "true"
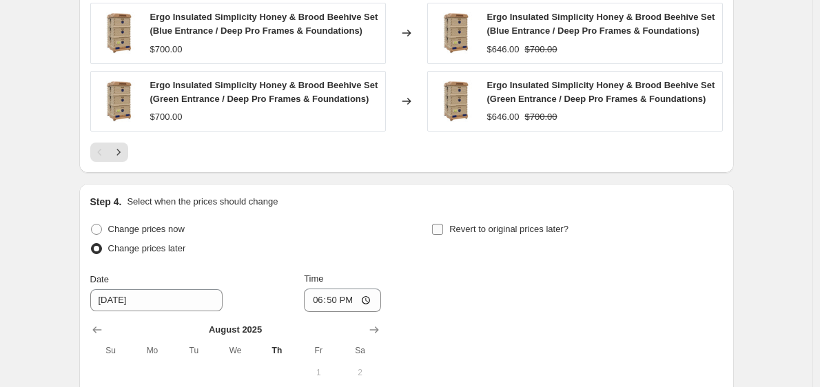
click at [466, 227] on span "Revert to original prices later?" at bounding box center [508, 229] width 119 height 10
click at [443, 227] on input "Revert to original prices later?" at bounding box center [437, 229] width 11 height 11
checkbox input "true"
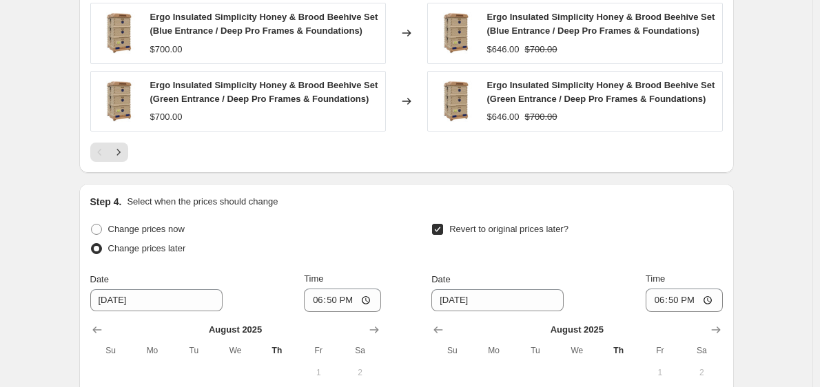
scroll to position [1390, 0]
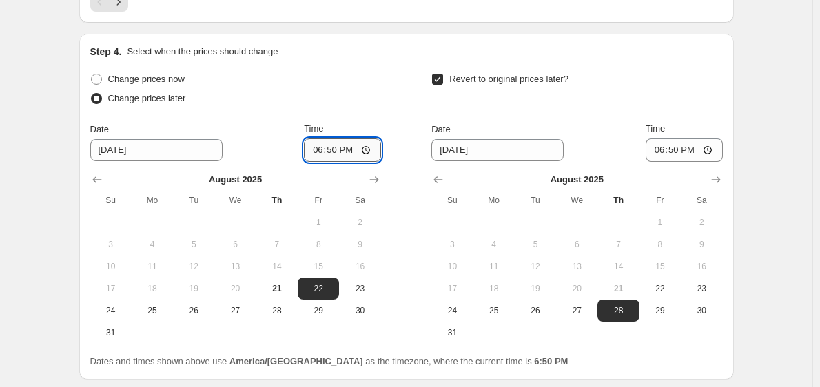
click at [318, 150] on input "18:50" at bounding box center [342, 150] width 77 height 23
click at [334, 152] on input "13:50" at bounding box center [342, 150] width 77 height 23
type input "13:00"
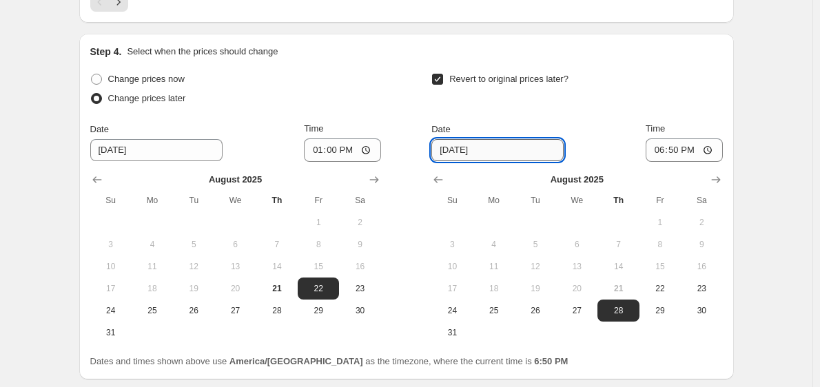
click at [438, 154] on input "8/28/2025" at bounding box center [497, 150] width 132 height 22
type input "8/31/2025"
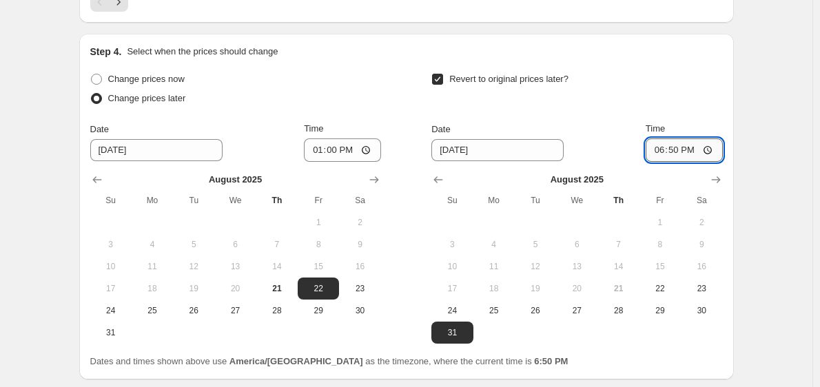
click at [678, 150] on input "18:50" at bounding box center [684, 150] width 77 height 23
click at [655, 156] on input "18:50" at bounding box center [684, 150] width 77 height 23
click at [660, 152] on input "18:50" at bounding box center [684, 150] width 77 height 23
type input "12:59"
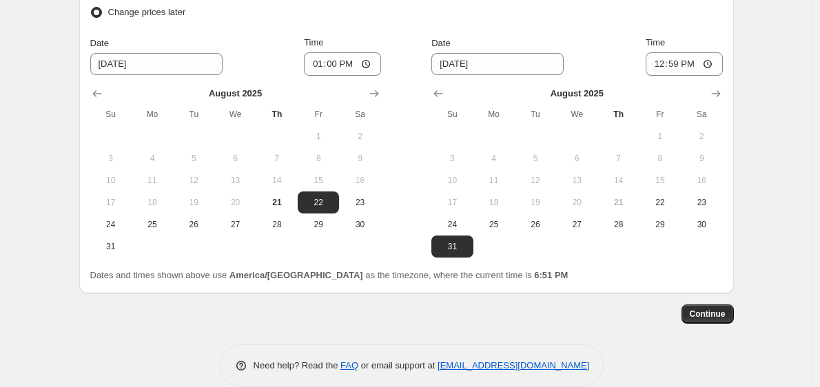
scroll to position [1474, 0]
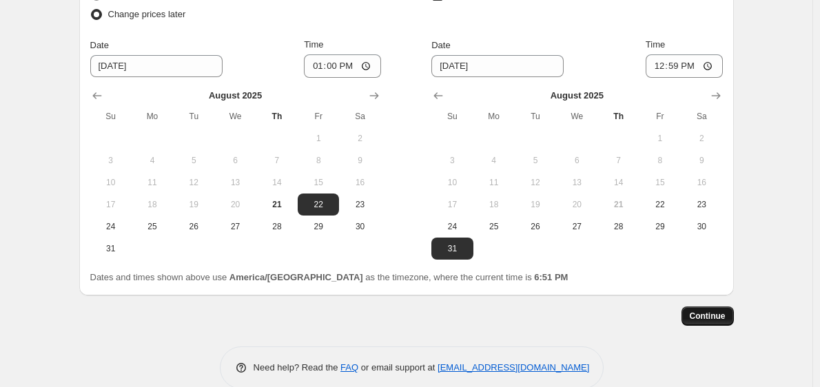
click at [700, 316] on span "Continue" at bounding box center [708, 316] width 36 height 11
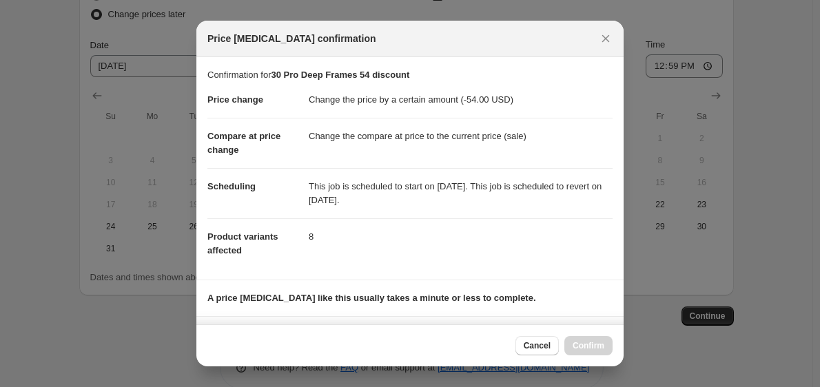
scroll to position [190, 0]
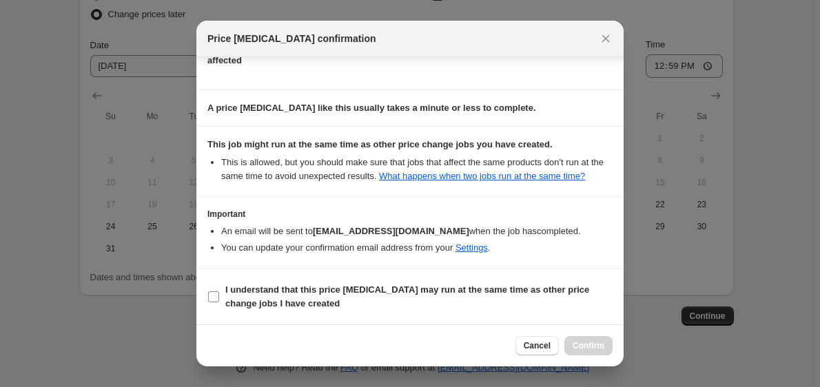
click at [344, 285] on b "I understand that this price change job may run at the same time as other price…" at bounding box center [407, 297] width 364 height 24
click at [219, 292] on input "I understand that this price change job may run at the same time as other price…" at bounding box center [213, 297] width 11 height 11
checkbox input "true"
click at [585, 352] on button "Confirm" at bounding box center [589, 345] width 48 height 19
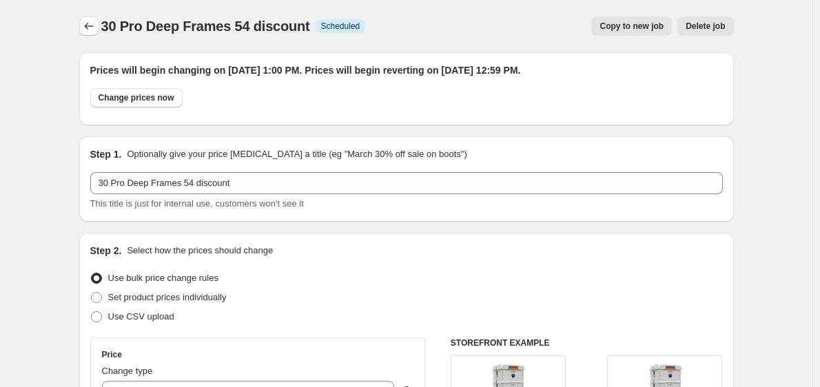
click at [89, 19] on button "Price change jobs" at bounding box center [88, 26] width 19 height 19
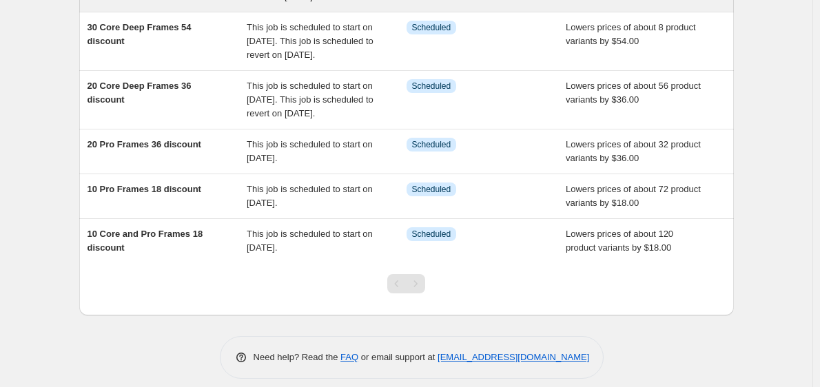
scroll to position [272, 0]
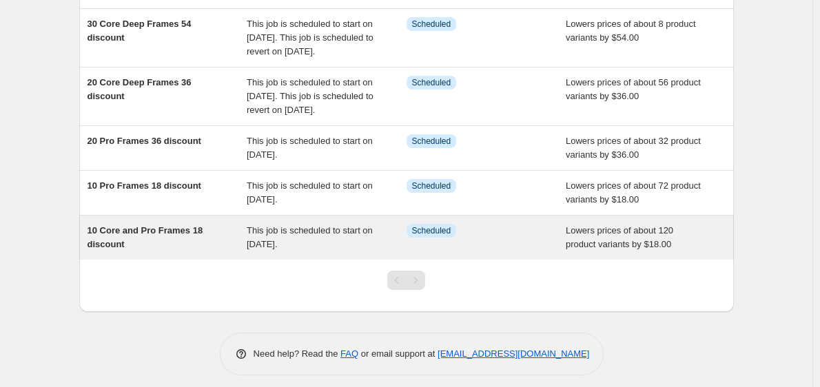
click at [148, 250] on span "10 Core and Pro Frames 18 discount" at bounding box center [146, 237] width 116 height 24
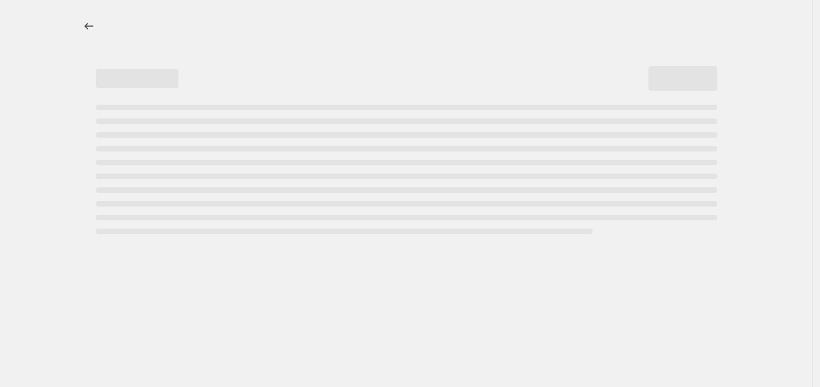
select select "by"
select select "tag"
select select "title"
select select "contains"
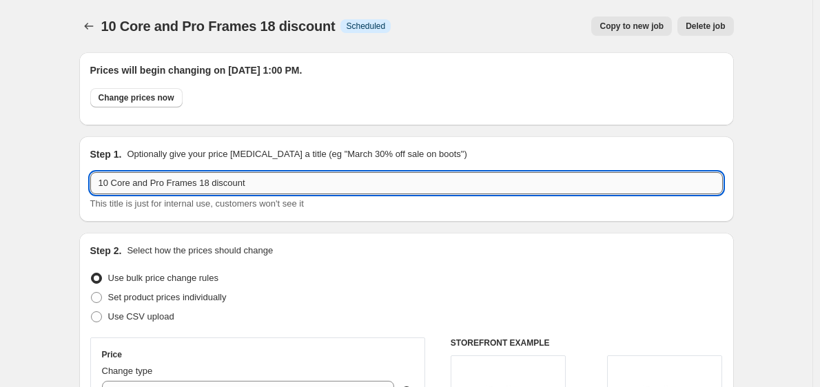
click at [164, 185] on input "10 Core and Pro Frames 18 discount" at bounding box center [406, 183] width 633 height 22
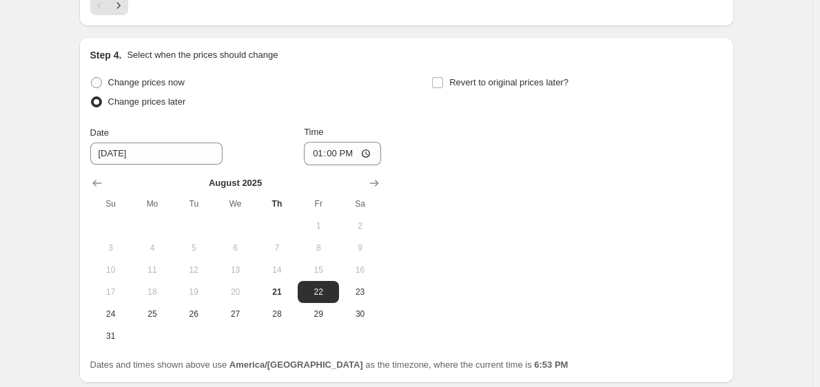
scroll to position [1430, 0]
type input "10 Core Frames 18 discount"
click at [444, 81] on span at bounding box center [437, 82] width 12 height 12
click at [443, 81] on input "Revert to original prices later?" at bounding box center [437, 82] width 11 height 11
checkbox input "true"
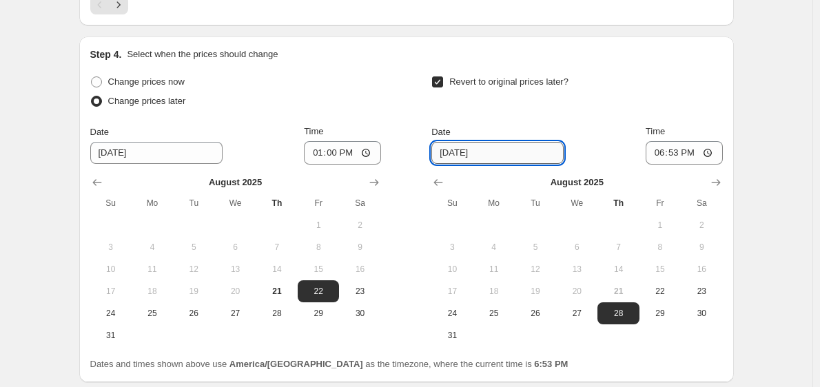
click at [458, 161] on input "8/28/2025" at bounding box center [497, 153] width 132 height 22
type input "8/31/2025"
click at [658, 152] on input "18:53" at bounding box center [684, 152] width 77 height 23
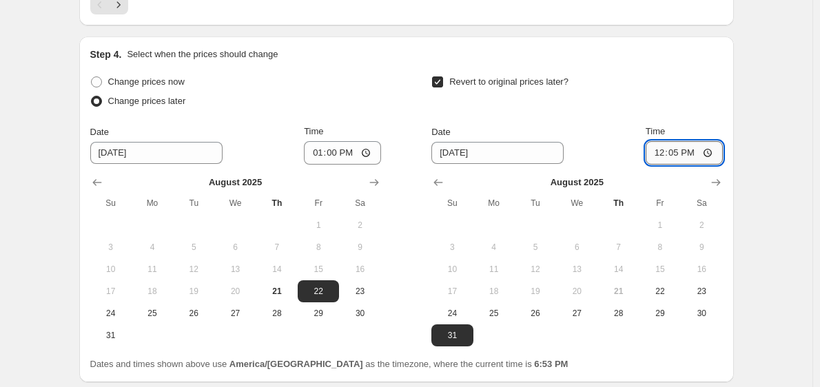
type input "12:59"
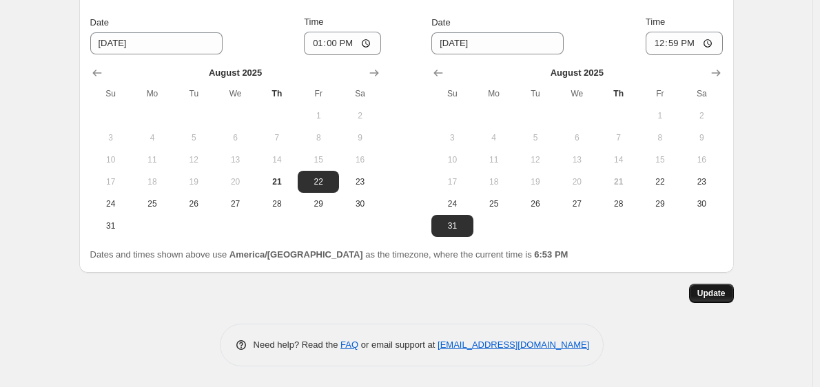
click at [730, 285] on button "Update" at bounding box center [711, 293] width 45 height 19
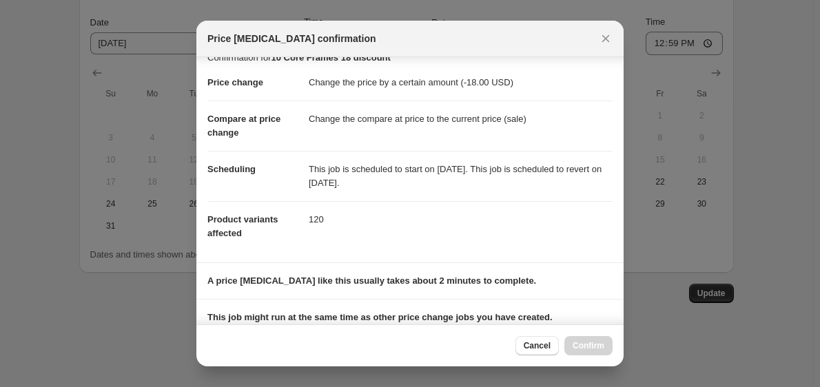
scroll to position [190, 0]
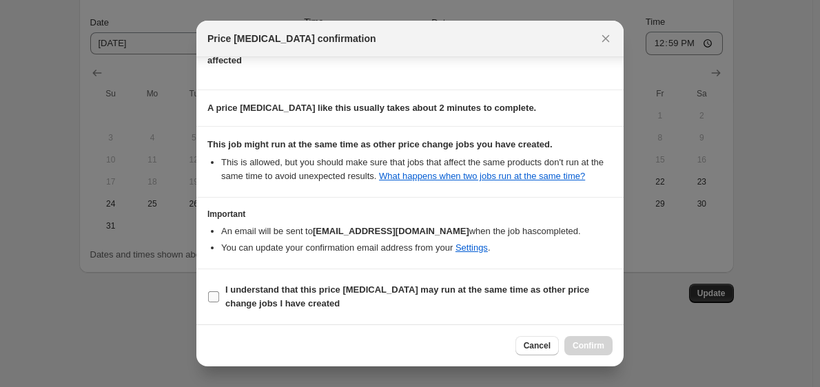
click at [358, 298] on span "I understand that this price change job may run at the same time as other price…" at bounding box center [418, 297] width 387 height 28
click at [219, 298] on input "I understand that this price change job may run at the same time as other price…" at bounding box center [213, 297] width 11 height 11
checkbox input "true"
click at [593, 343] on span "Confirm" at bounding box center [589, 345] width 32 height 11
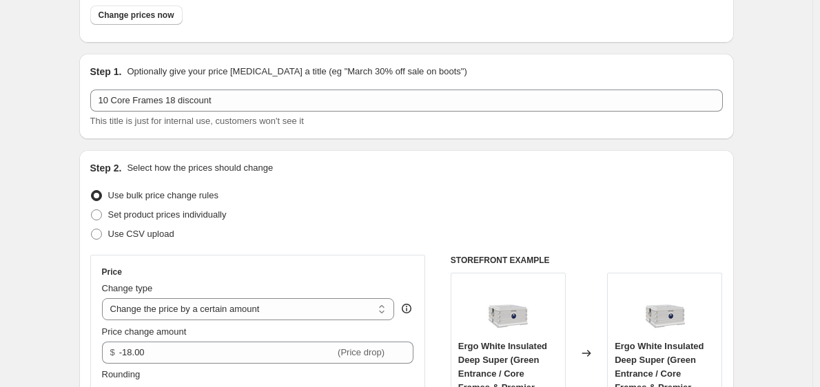
scroll to position [70, 0]
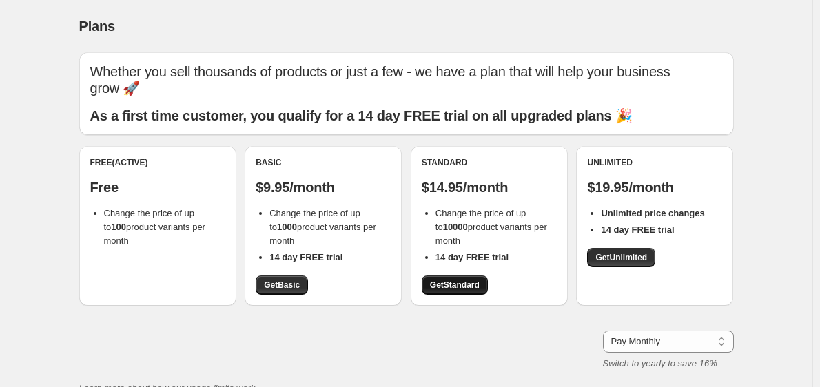
click at [451, 281] on span "Get Standard" at bounding box center [455, 285] width 50 height 11
